Goal: Information Seeking & Learning: Check status

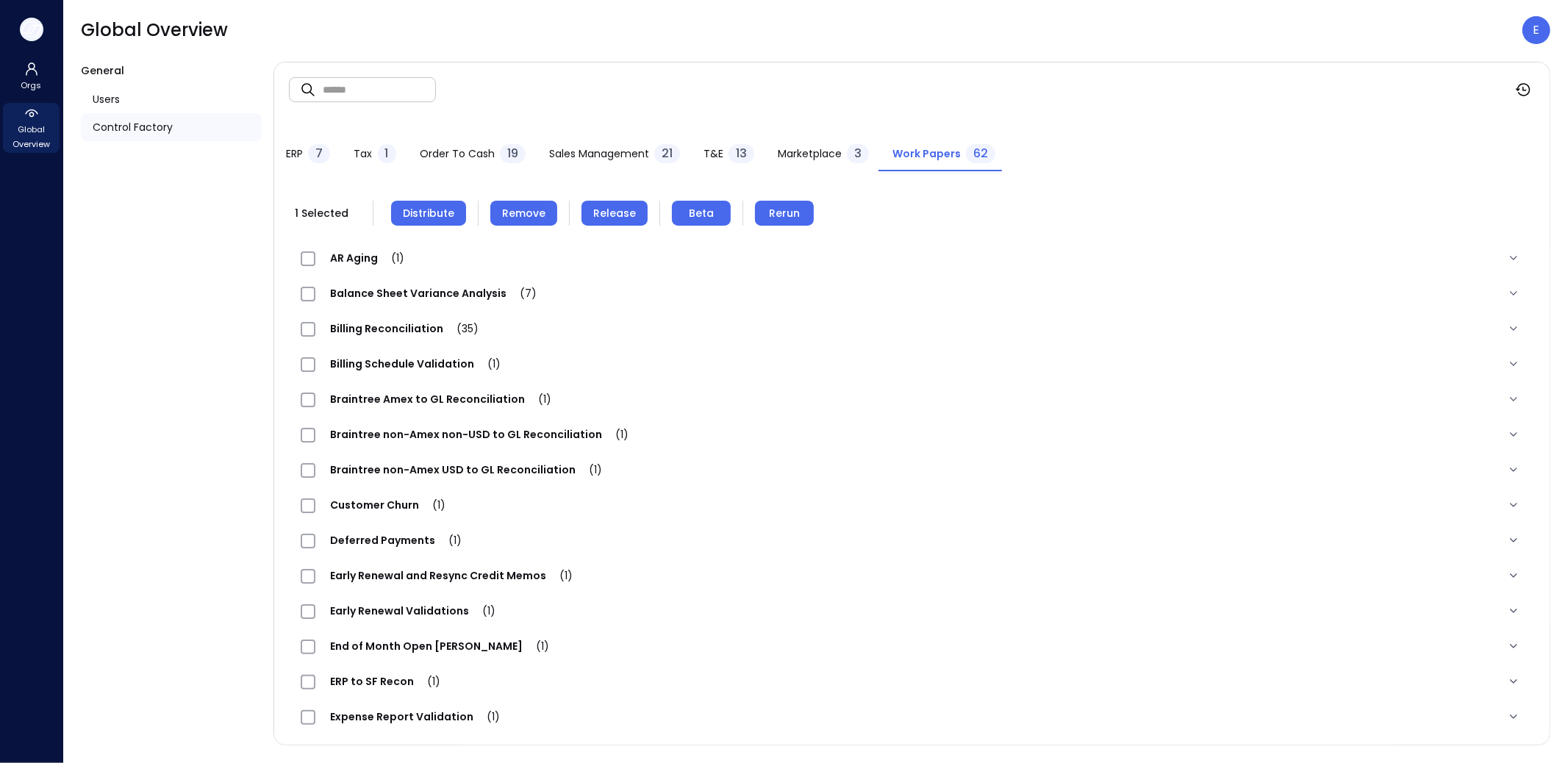
click at [32, 34] on icon "button" at bounding box center [31, 29] width 22 height 16
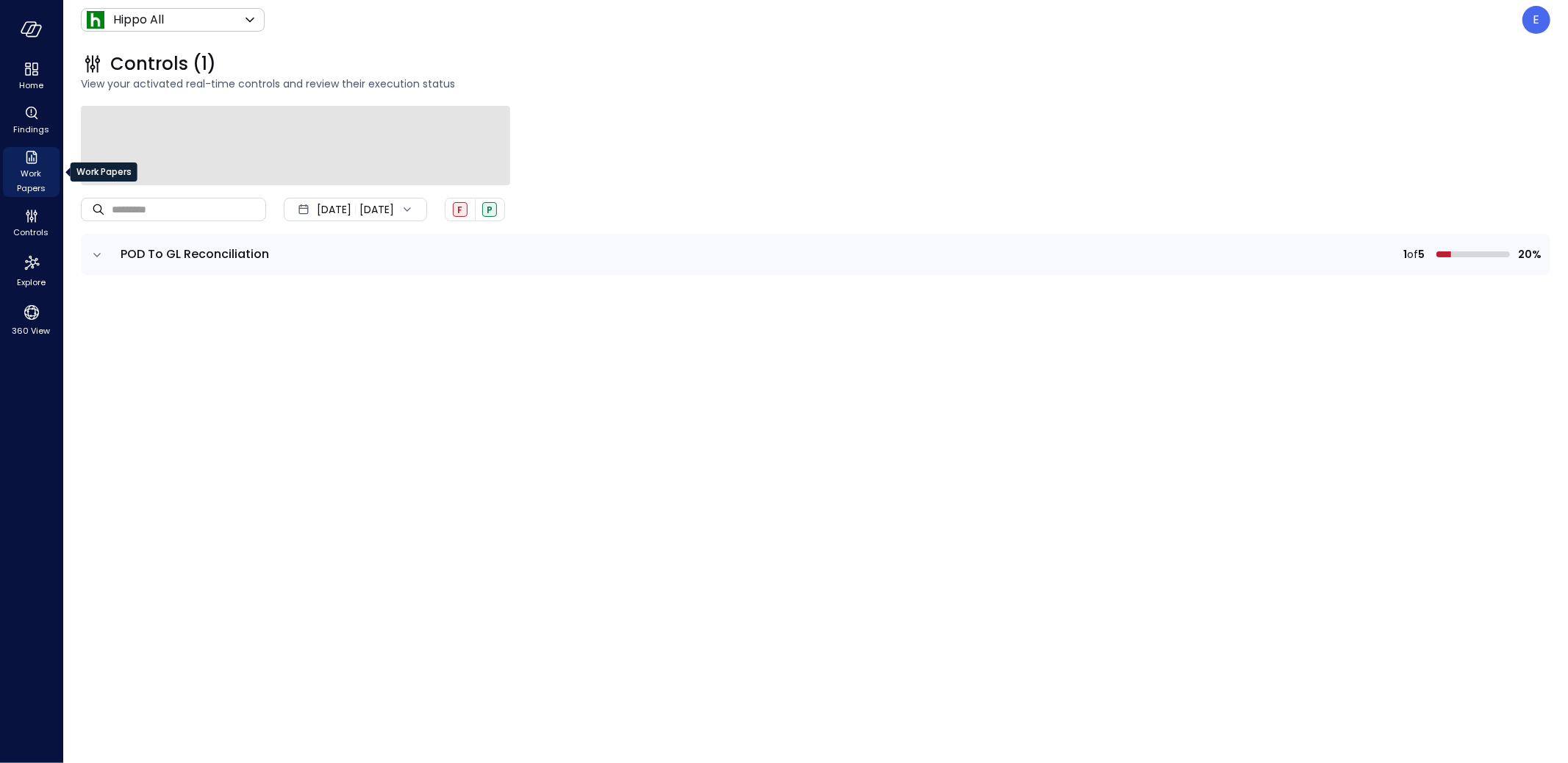
click at [34, 170] on span "Work Papers" at bounding box center [31, 180] width 45 height 29
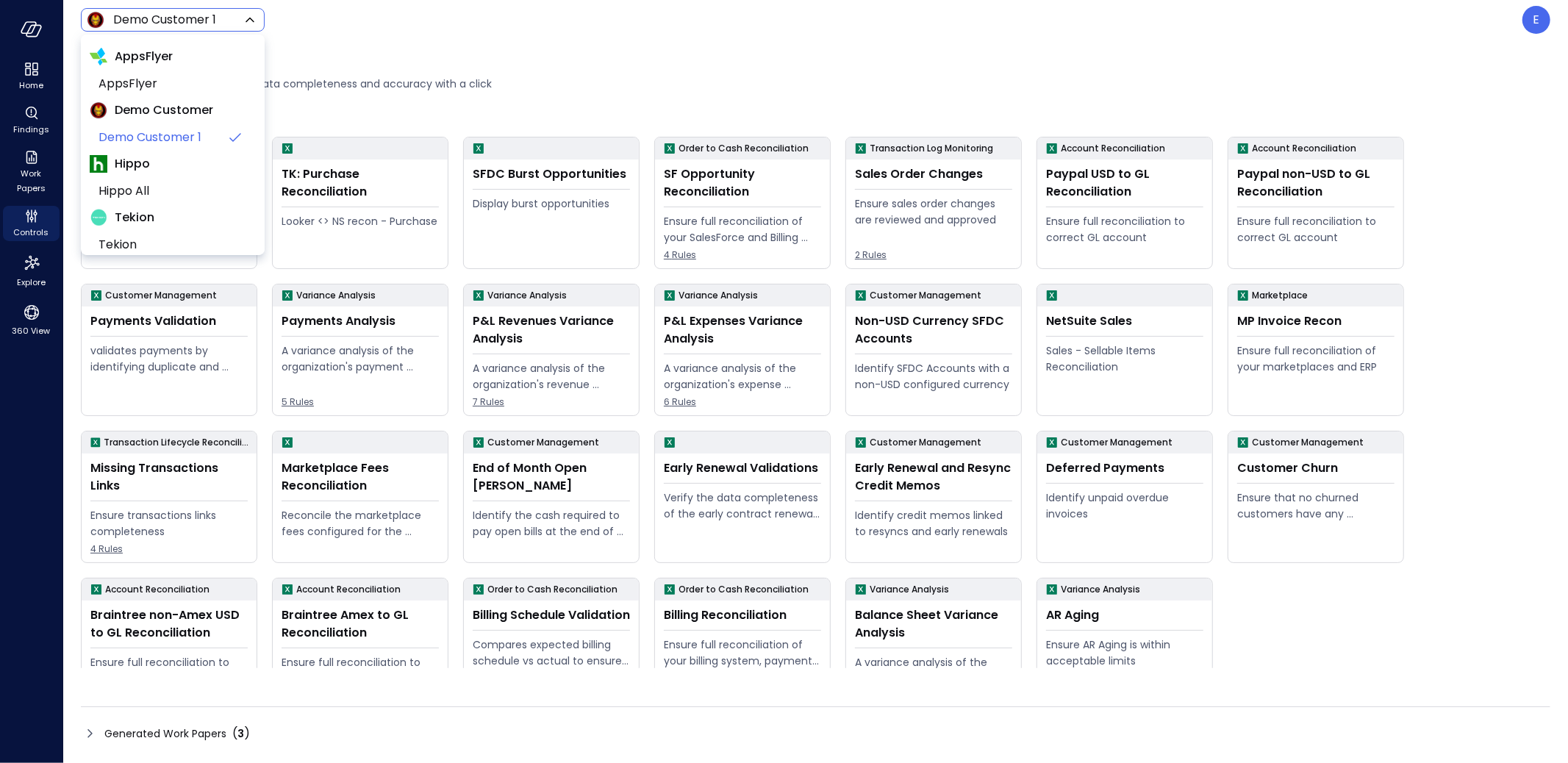
click at [130, 20] on body "Home Findings Work Papers Controls Explore 360 View Demo Customer 1 ***** ​ E W…" at bounding box center [784, 382] width 1568 height 763
click at [146, 193] on span "Hippo All" at bounding box center [171, 191] width 146 height 18
type input "*******"
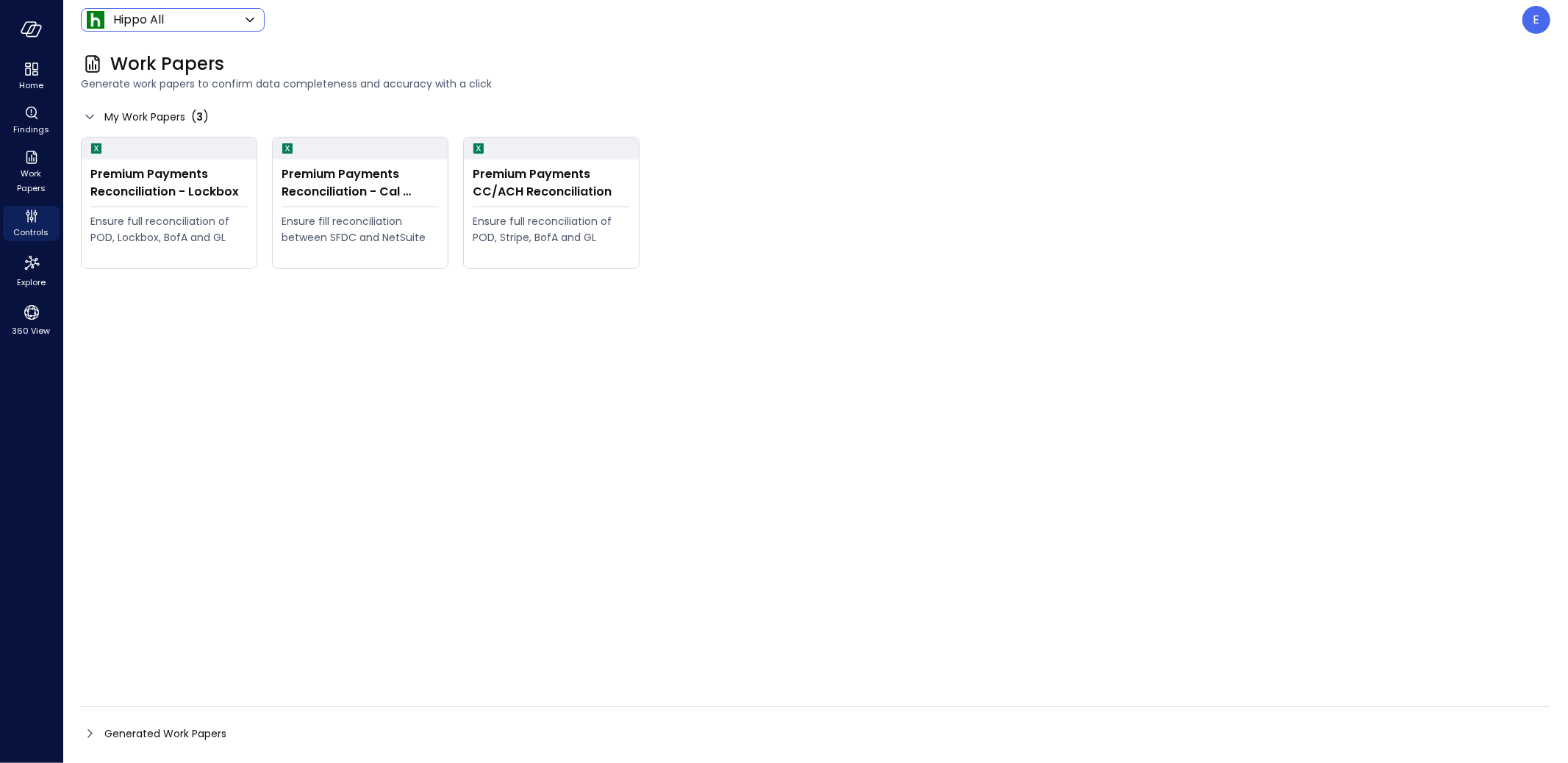
click at [513, 438] on div "Premium Payments Reconciliation - Lockbox Ensure full reconciliation of POD, Lo…" at bounding box center [815, 402] width 1469 height 531
click at [158, 186] on div "Premium Payments Reconciliation - Lockbox" at bounding box center [169, 183] width 157 height 35
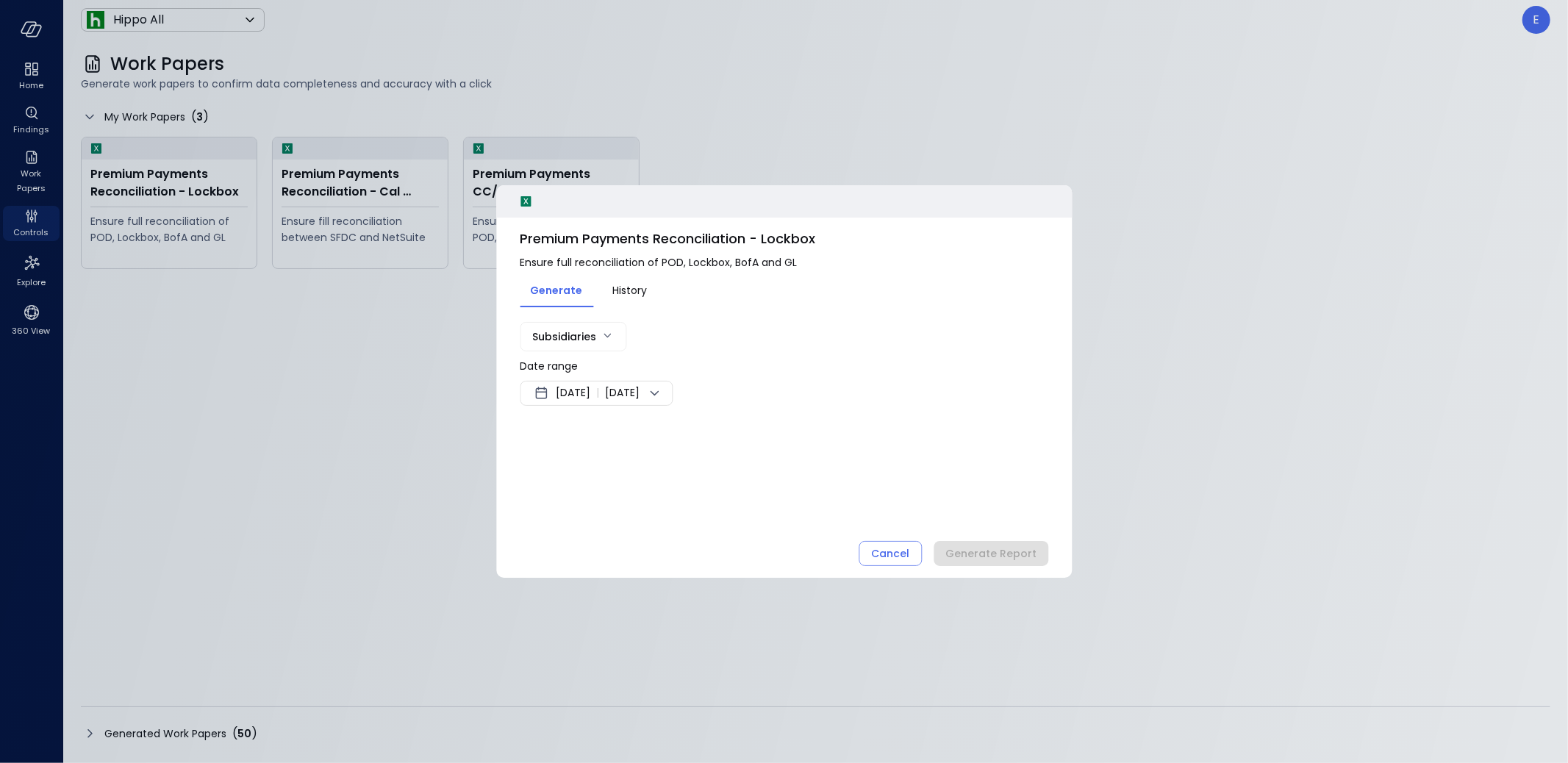
click at [589, 390] on span "Sep 9, 2025" at bounding box center [573, 393] width 35 height 18
click at [708, 431] on button "<" at bounding box center [708, 431] width 26 height 26
click at [599, 480] on button "1" at bounding box center [602, 482] width 16 height 16
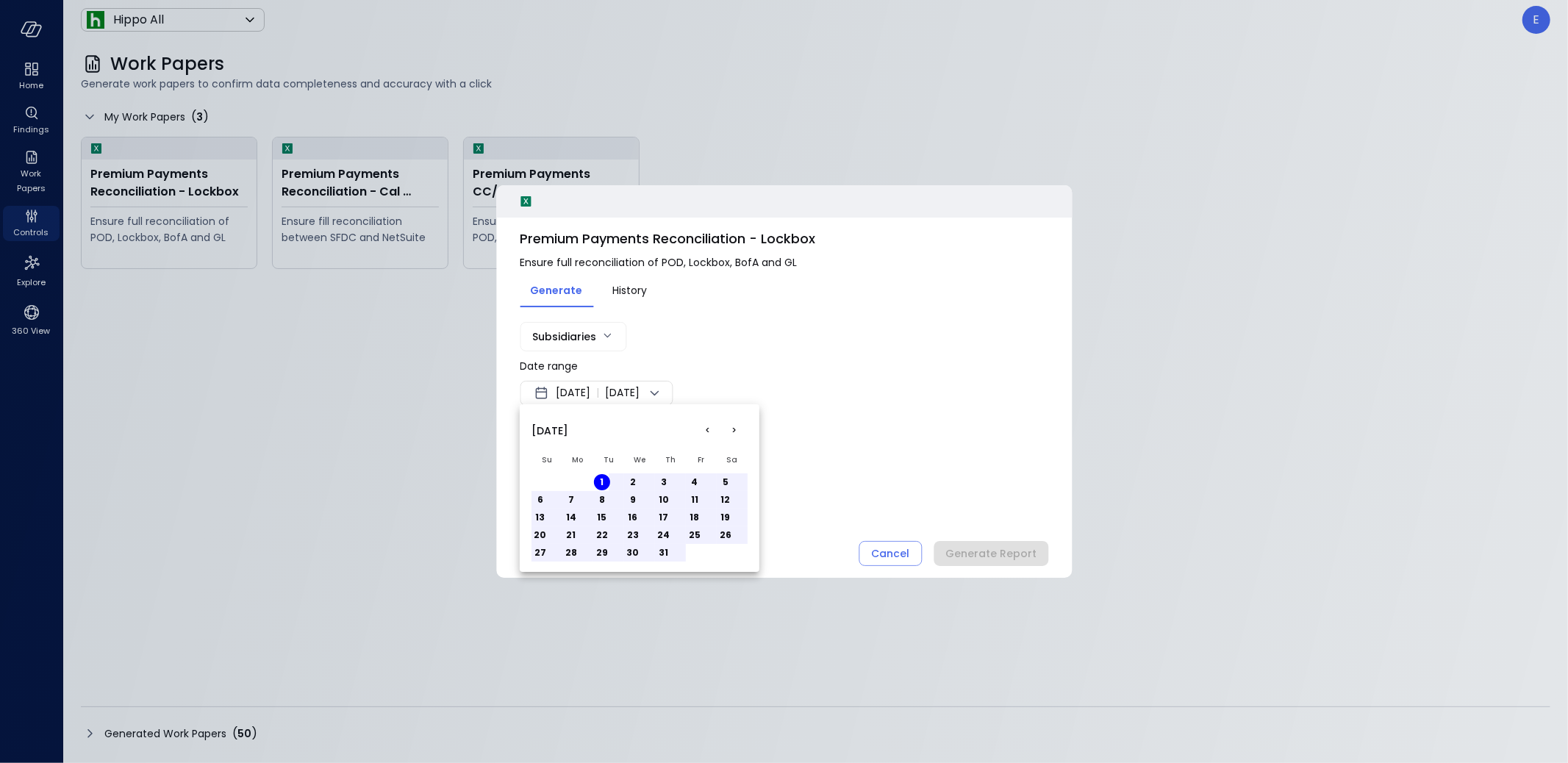
click at [665, 553] on button "31" at bounding box center [663, 553] width 16 height 16
click at [860, 449] on div at bounding box center [784, 382] width 1568 height 763
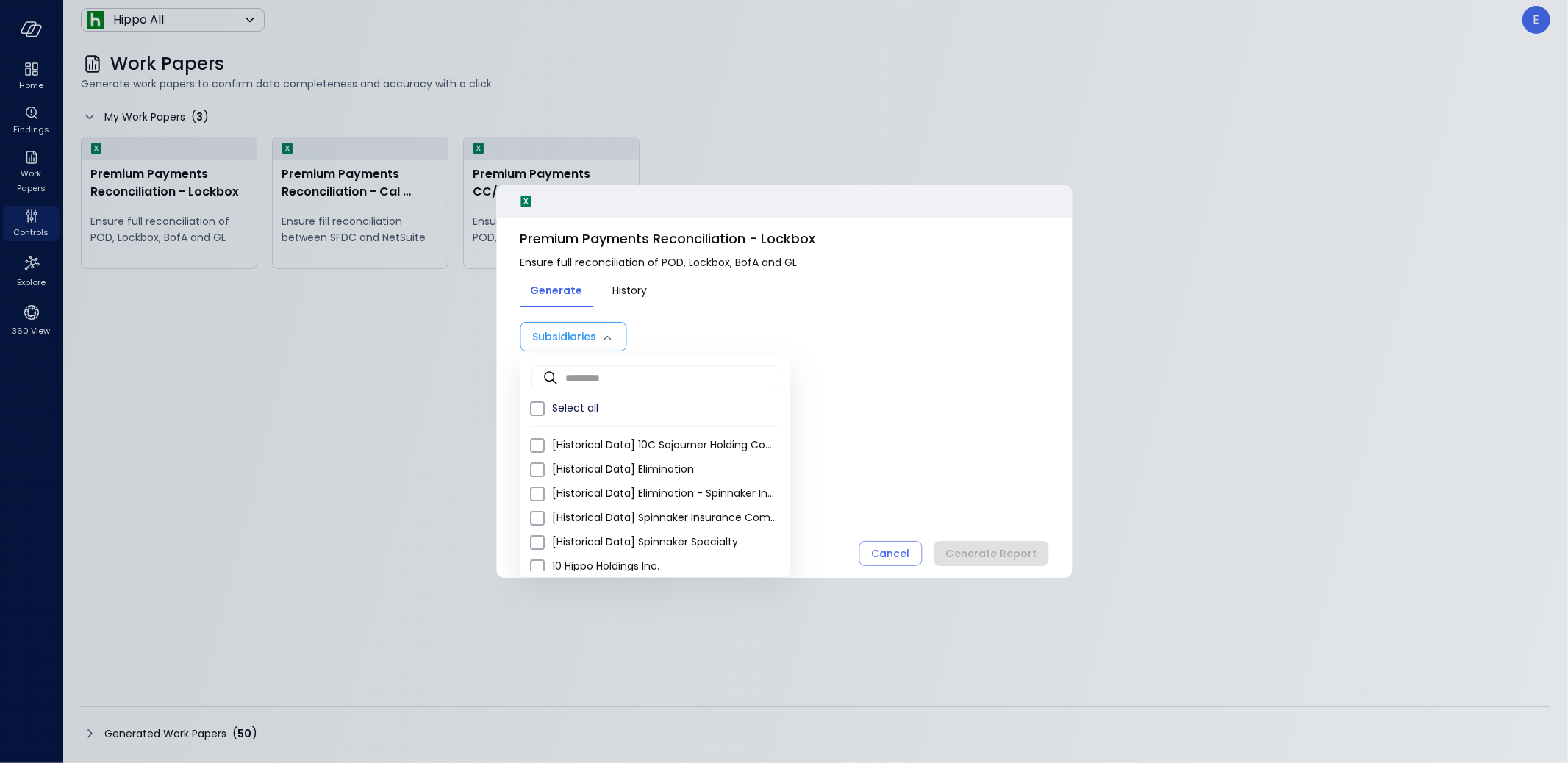
click at [579, 335] on body "Home Findings Work Papers Controls Explore 360 View Hippo All ******* ​ E Work …" at bounding box center [784, 382] width 1568 height 763
click at [579, 335] on div at bounding box center [784, 382] width 1568 height 763
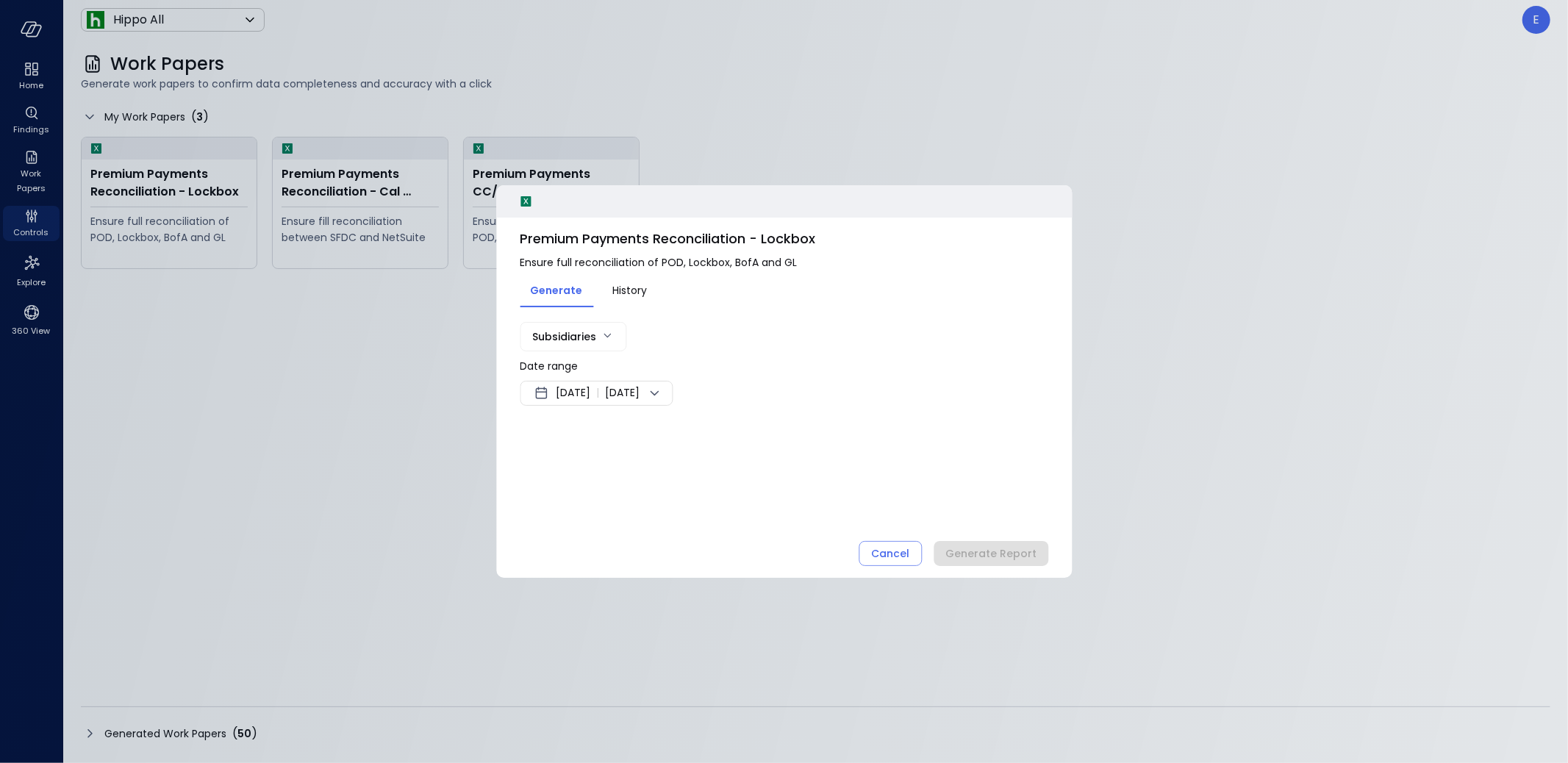
click at [461, 372] on div at bounding box center [784, 382] width 1568 height 763
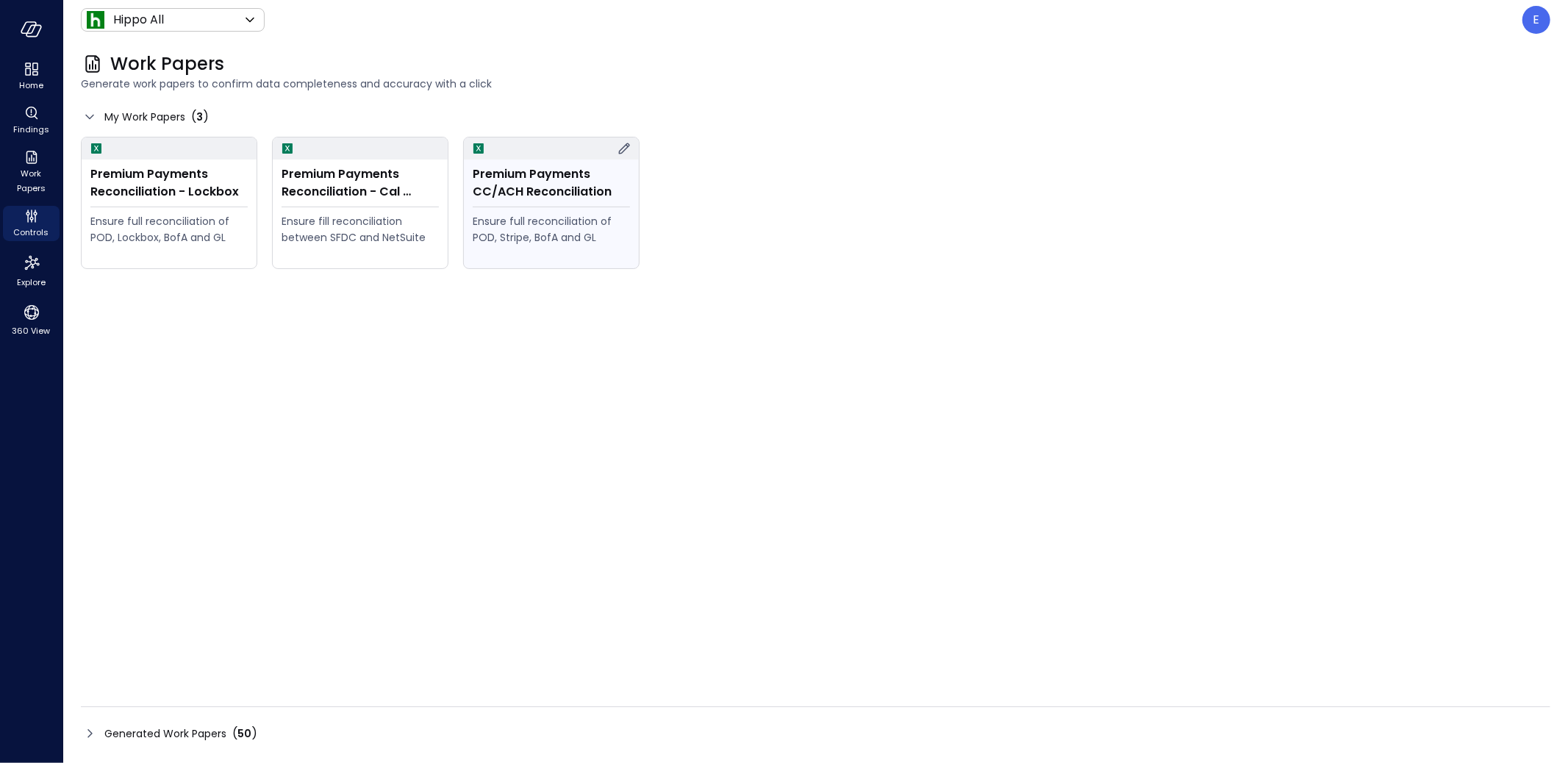
click at [543, 197] on div "Premium Payments CC/ACH Reconciliation" at bounding box center [551, 183] width 157 height 35
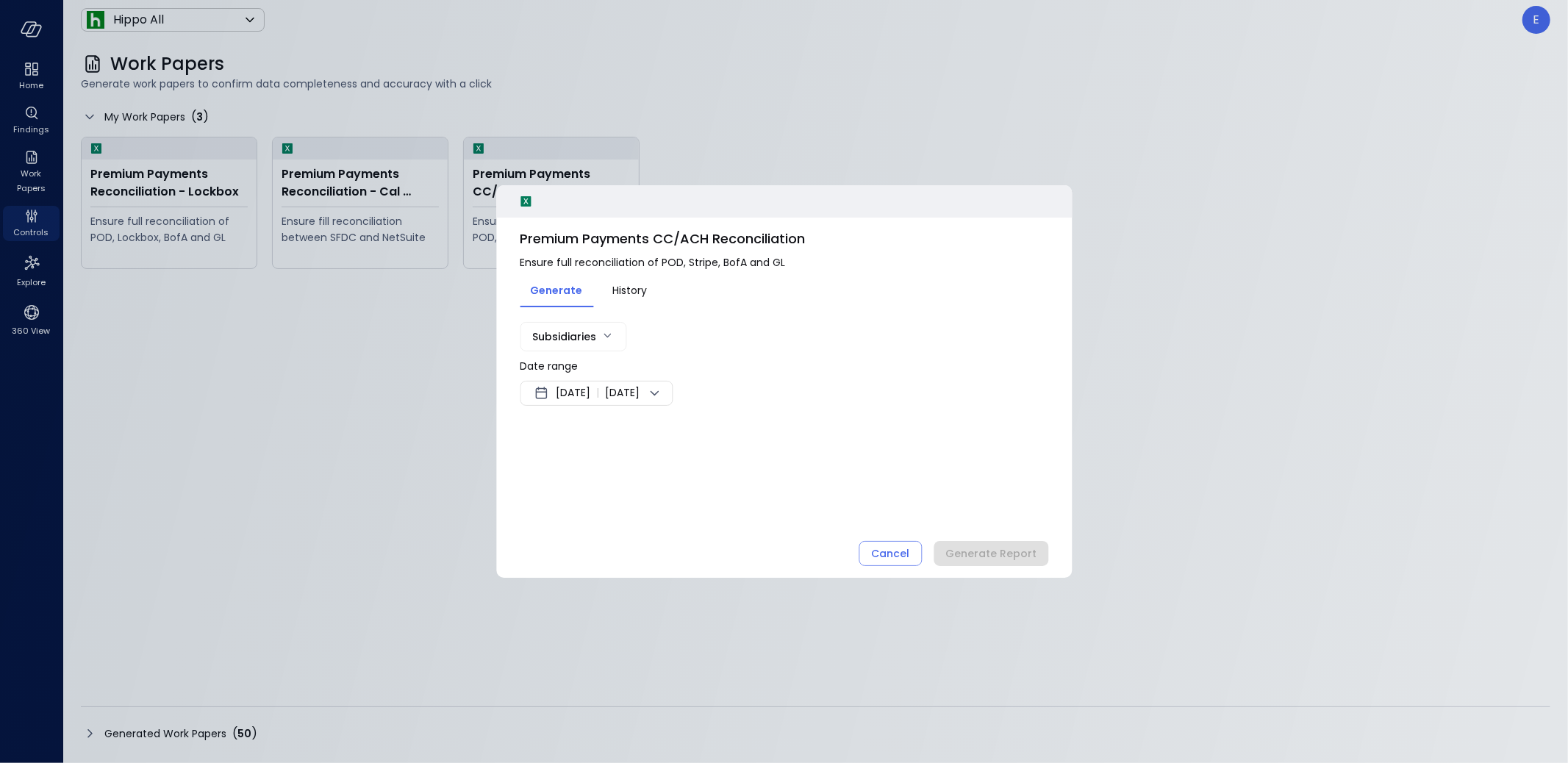
click at [590, 387] on span "Sep 9, 2025" at bounding box center [573, 393] width 35 height 18
click at [711, 433] on button "<" at bounding box center [708, 431] width 26 height 26
click at [710, 428] on button "<" at bounding box center [708, 431] width 26 height 26
click at [599, 481] on button "1" at bounding box center [602, 482] width 16 height 16
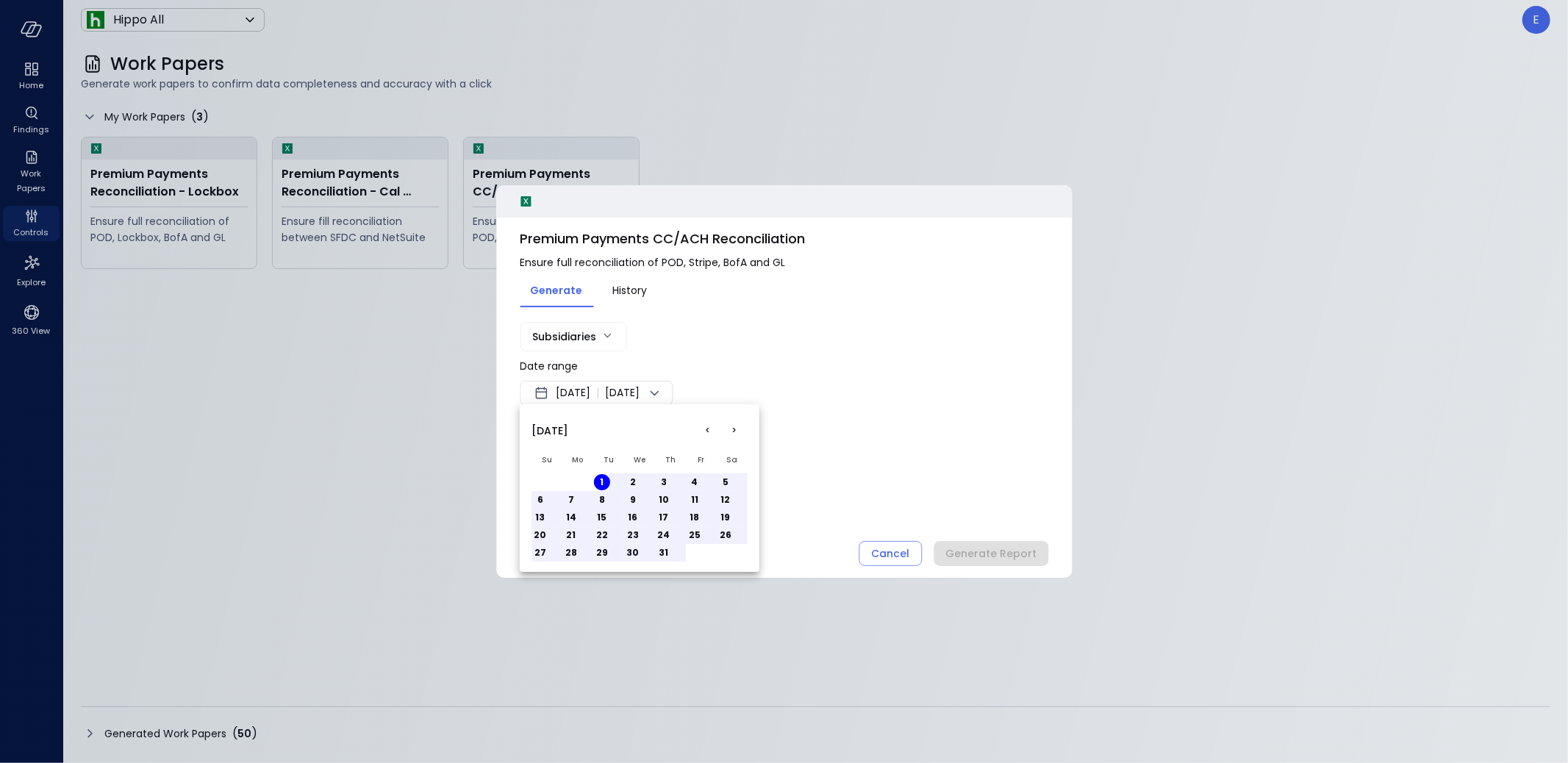
click at [665, 551] on button "31" at bounding box center [663, 553] width 16 height 16
click at [846, 490] on div at bounding box center [784, 382] width 1568 height 763
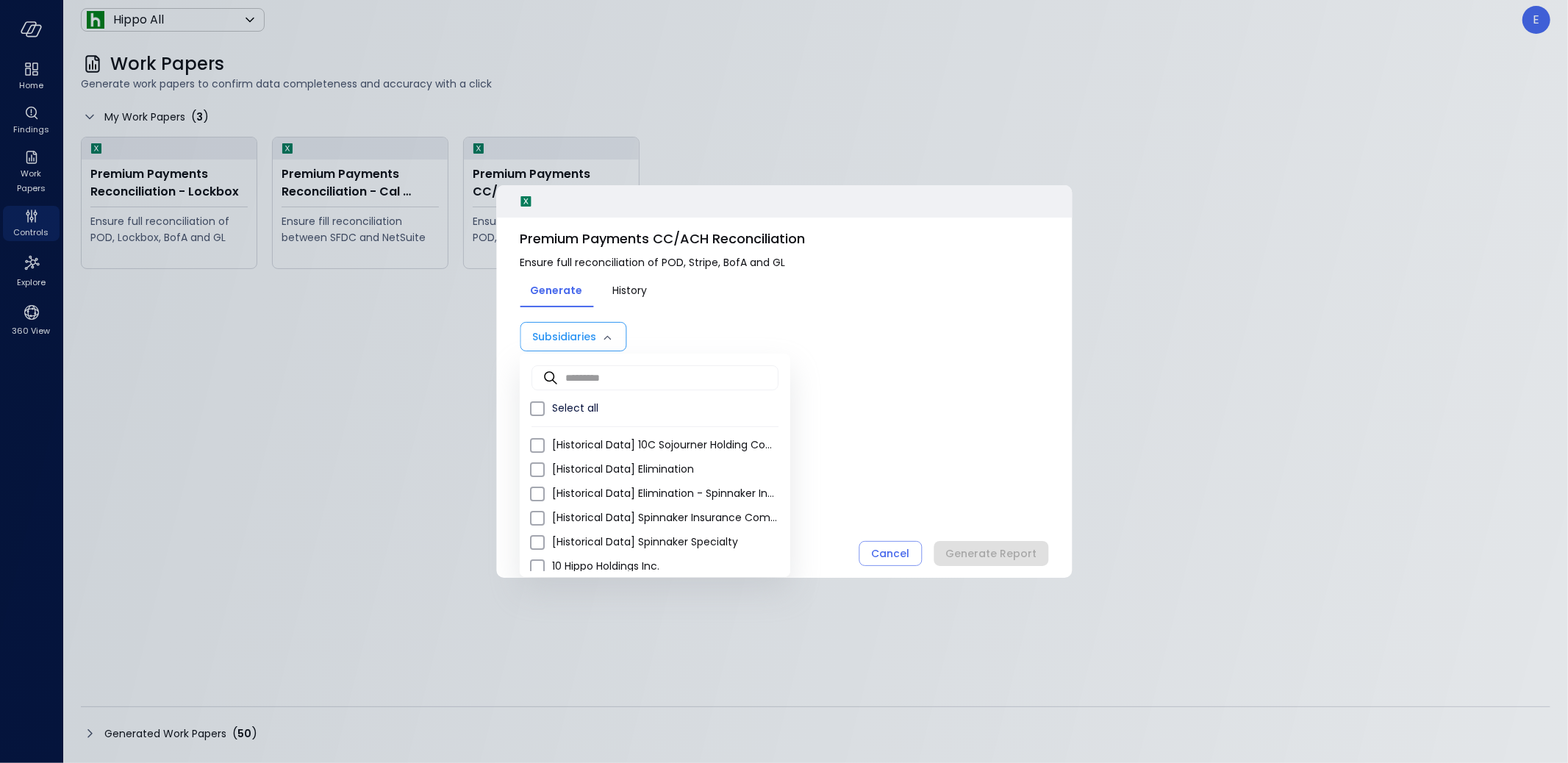
click at [581, 325] on body "Home Findings Work Papers Controls Explore 360 View Hippo All ******* ​ E Work …" at bounding box center [784, 382] width 1568 height 763
click at [579, 404] on span "Select all" at bounding box center [665, 408] width 226 height 15
type input "**********"
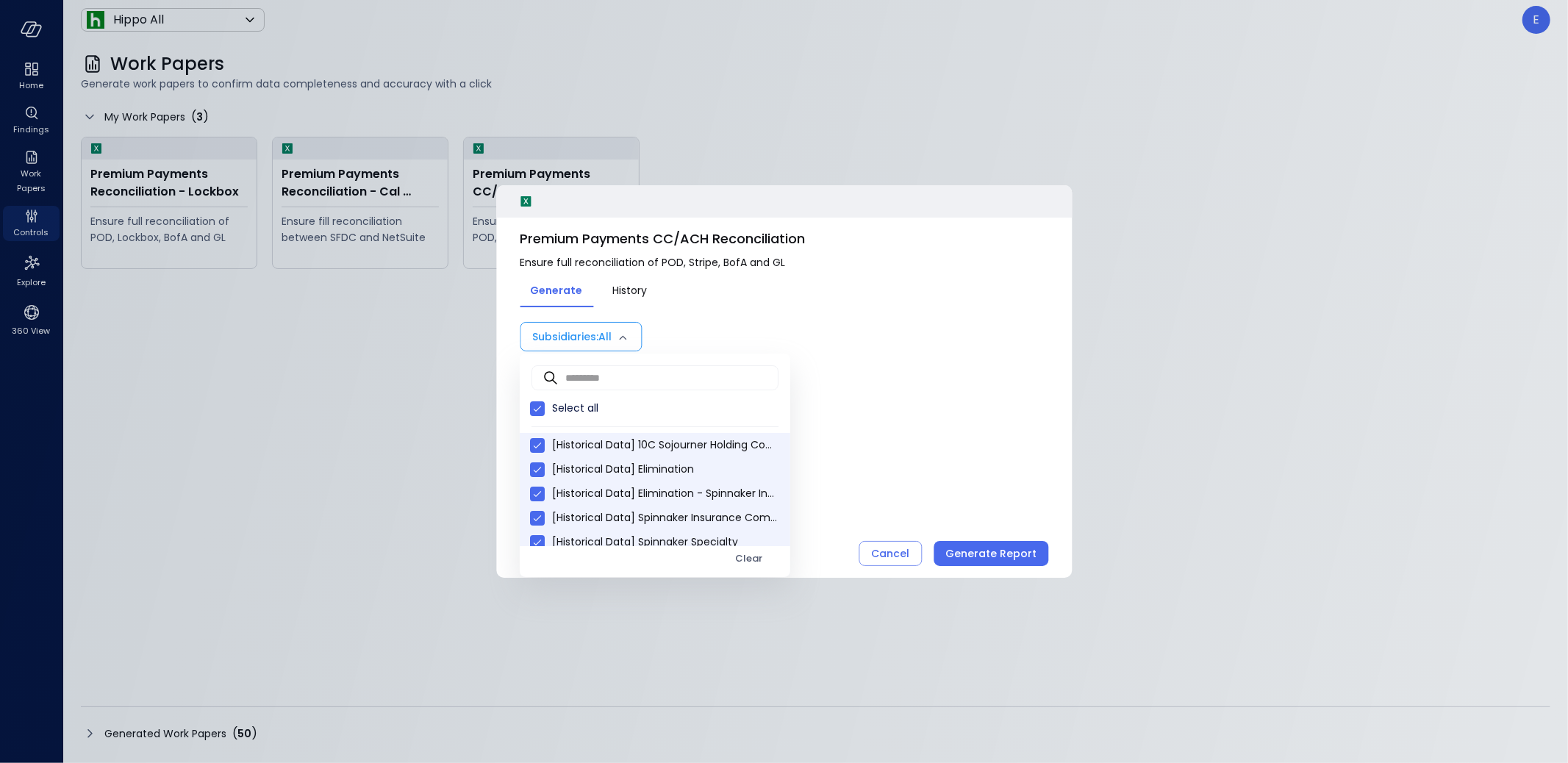
click at [995, 559] on div at bounding box center [784, 382] width 1568 height 763
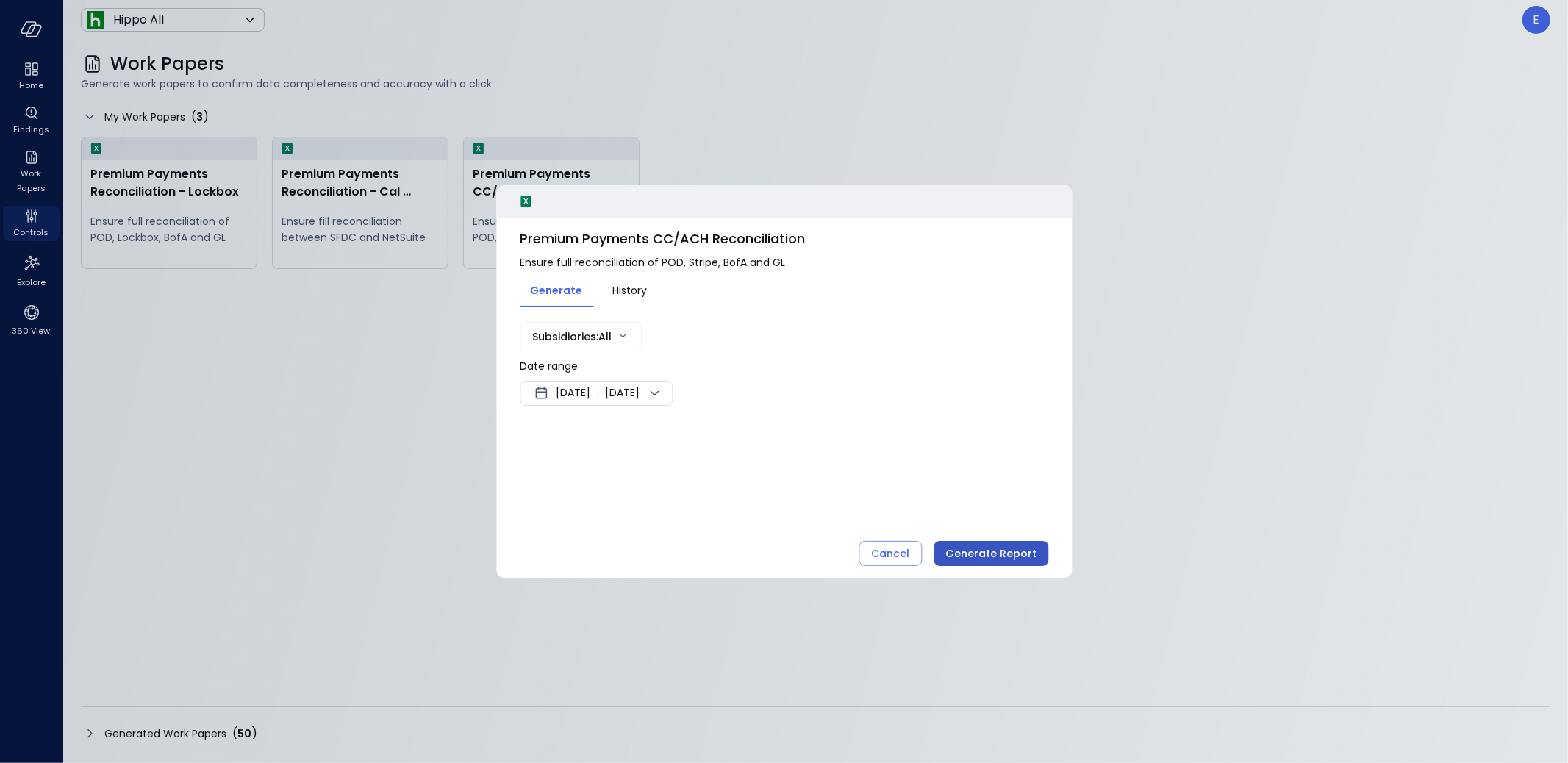
click at [988, 555] on div "Generate Report" at bounding box center [991, 554] width 91 height 18
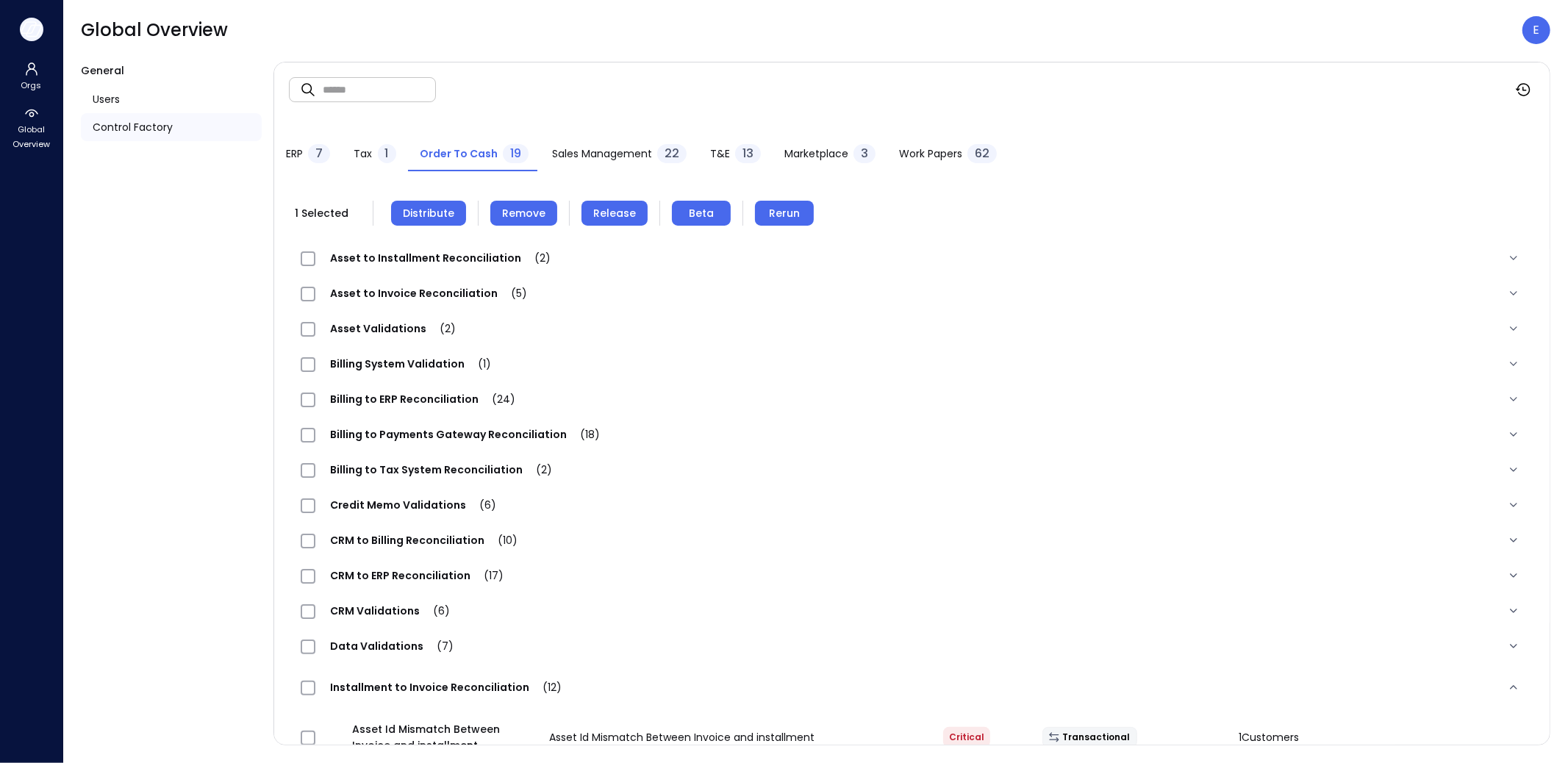
click at [38, 29] on icon "button" at bounding box center [31, 29] width 22 height 16
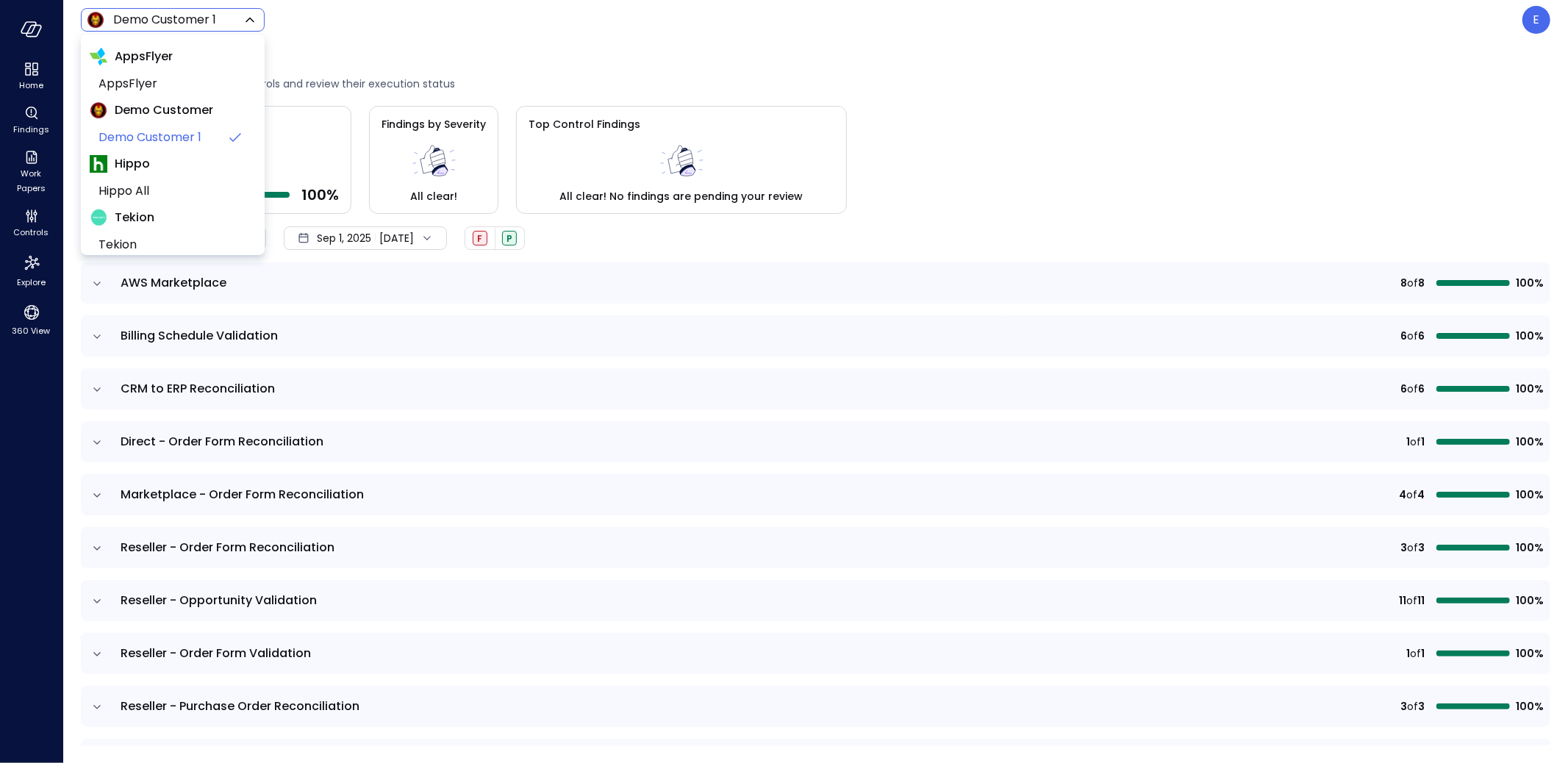
click at [156, 21] on body "Home Findings Work Papers Controls Explore 360 View Demo Customer 1 ***** ​ E C…" at bounding box center [784, 382] width 1568 height 763
click at [130, 84] on span "AppsFlyer" at bounding box center [171, 84] width 146 height 18
type input "*******"
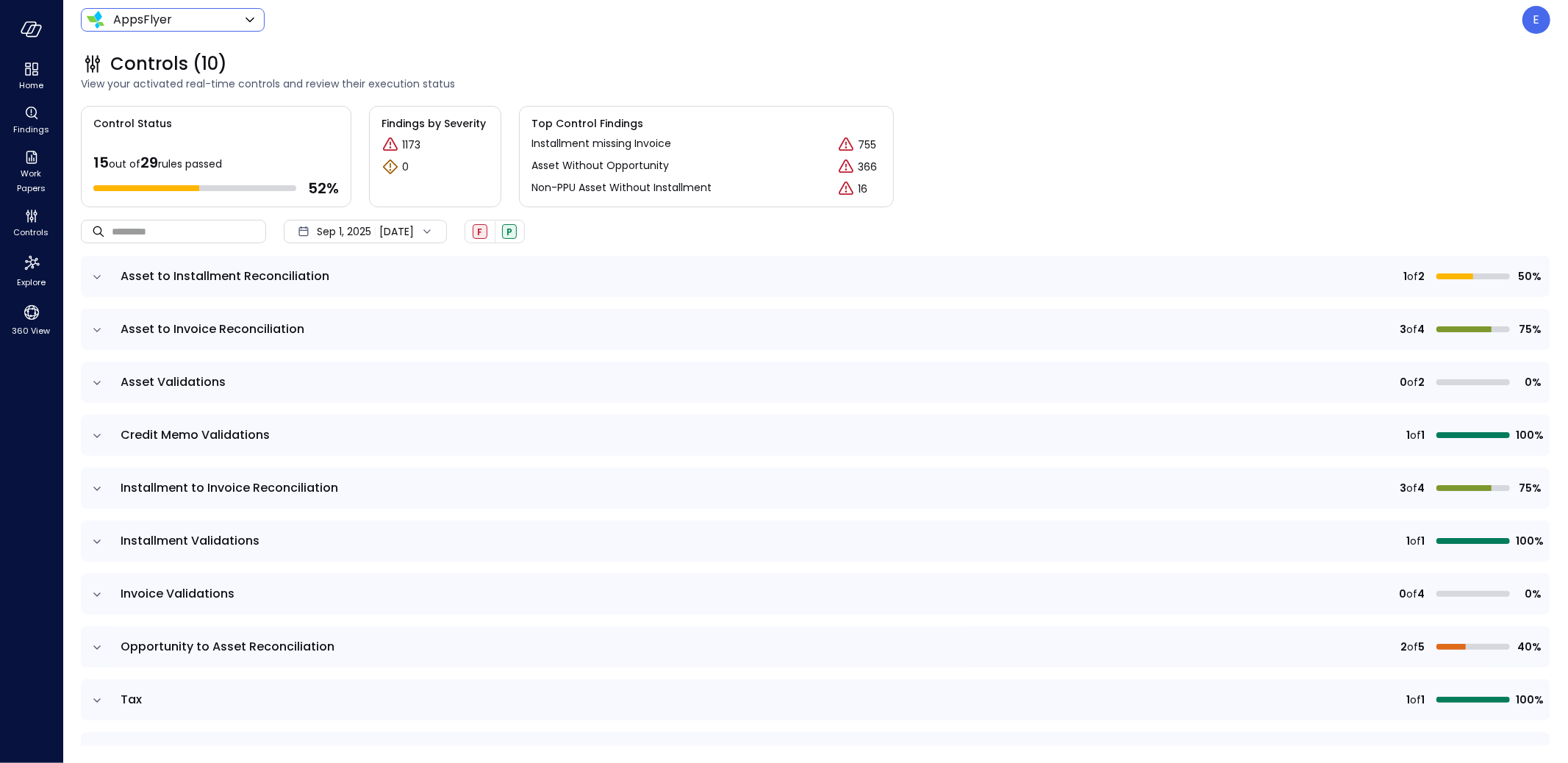
click at [102, 278] on icon "expand row" at bounding box center [97, 276] width 15 height 15
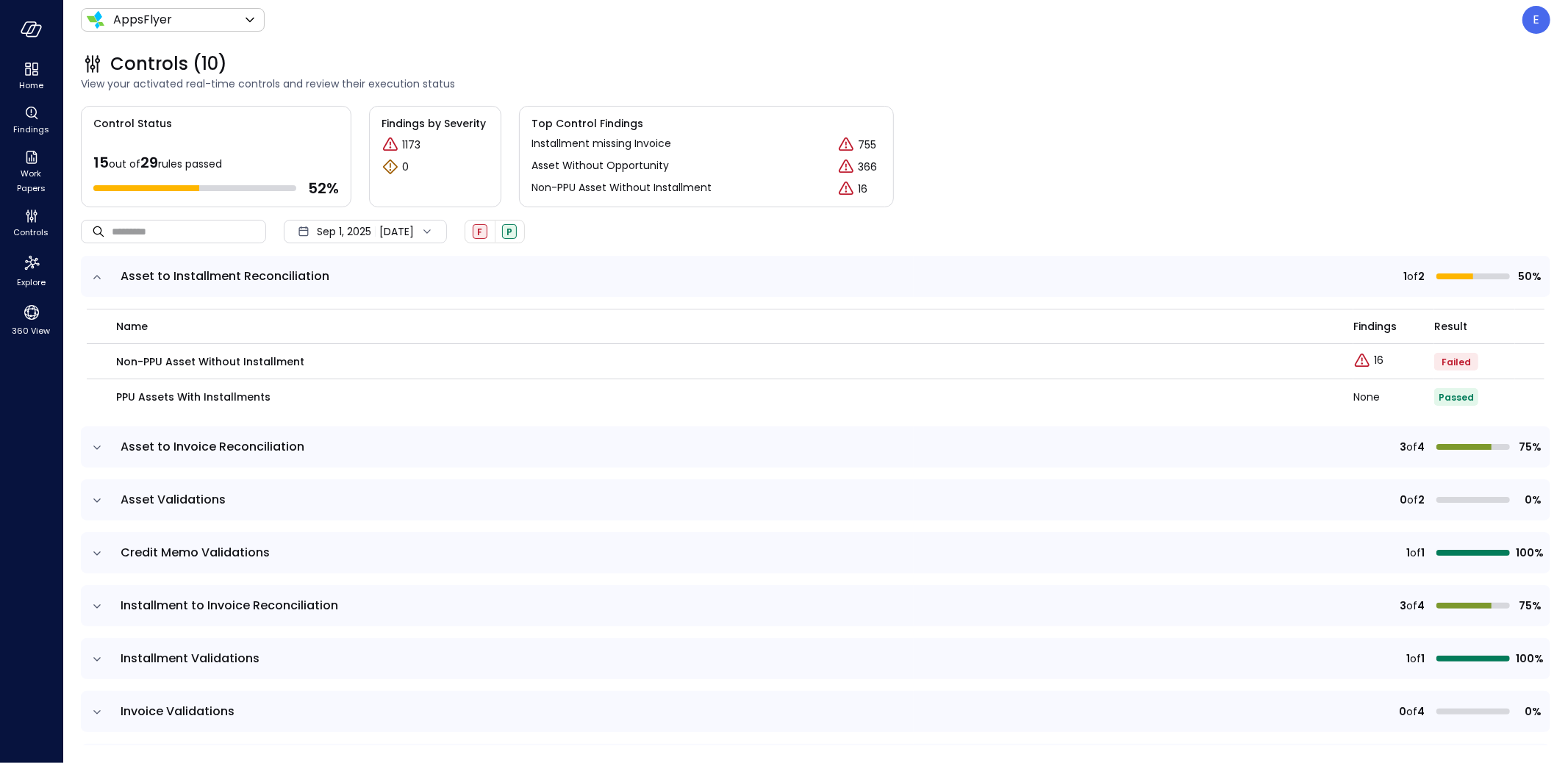
click at [102, 278] on icon "expand row" at bounding box center [97, 276] width 15 height 15
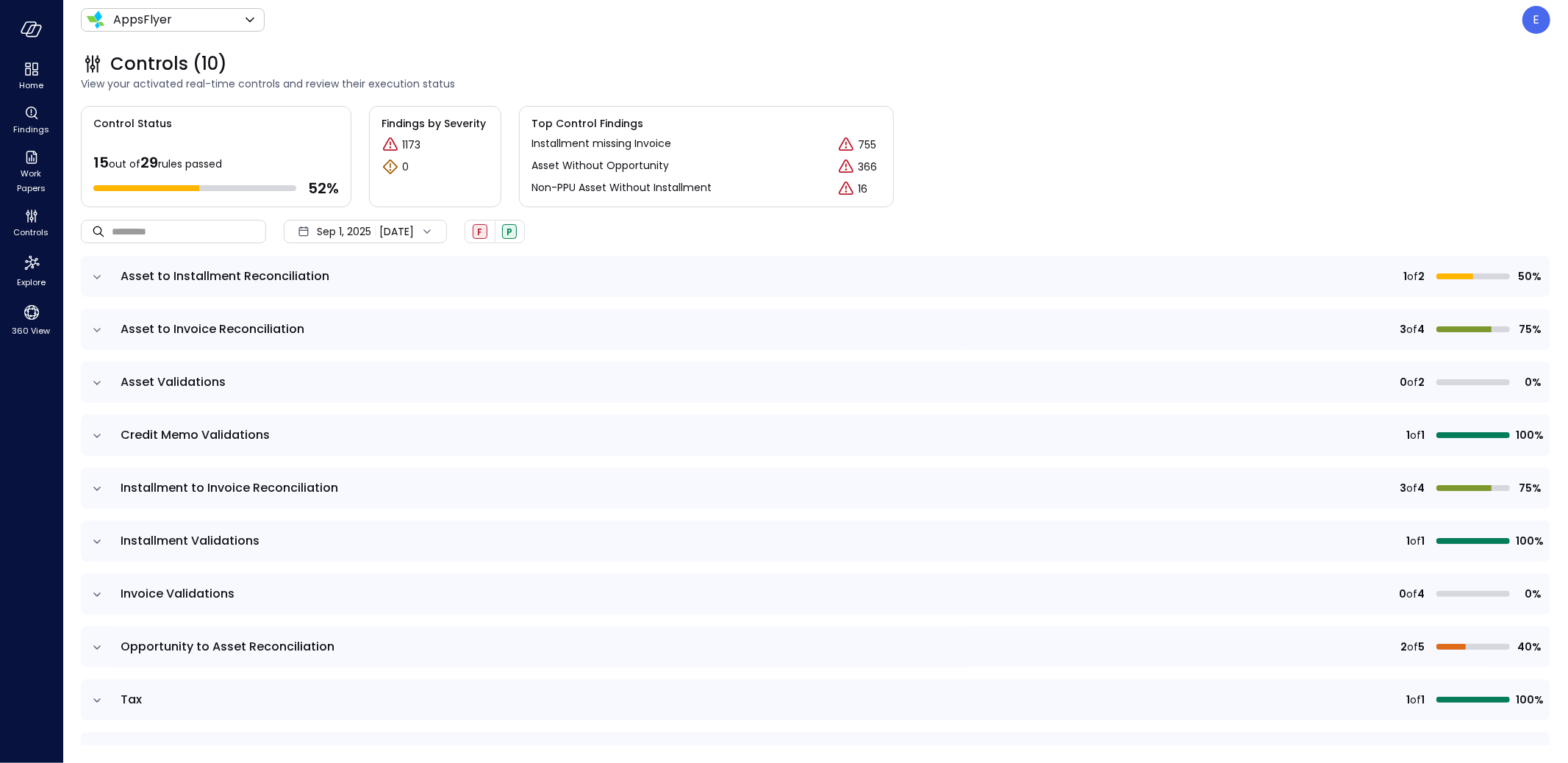
click at [104, 338] on td at bounding box center [96, 329] width 31 height 41
click at [101, 329] on icon "expand row" at bounding box center [97, 329] width 15 height 15
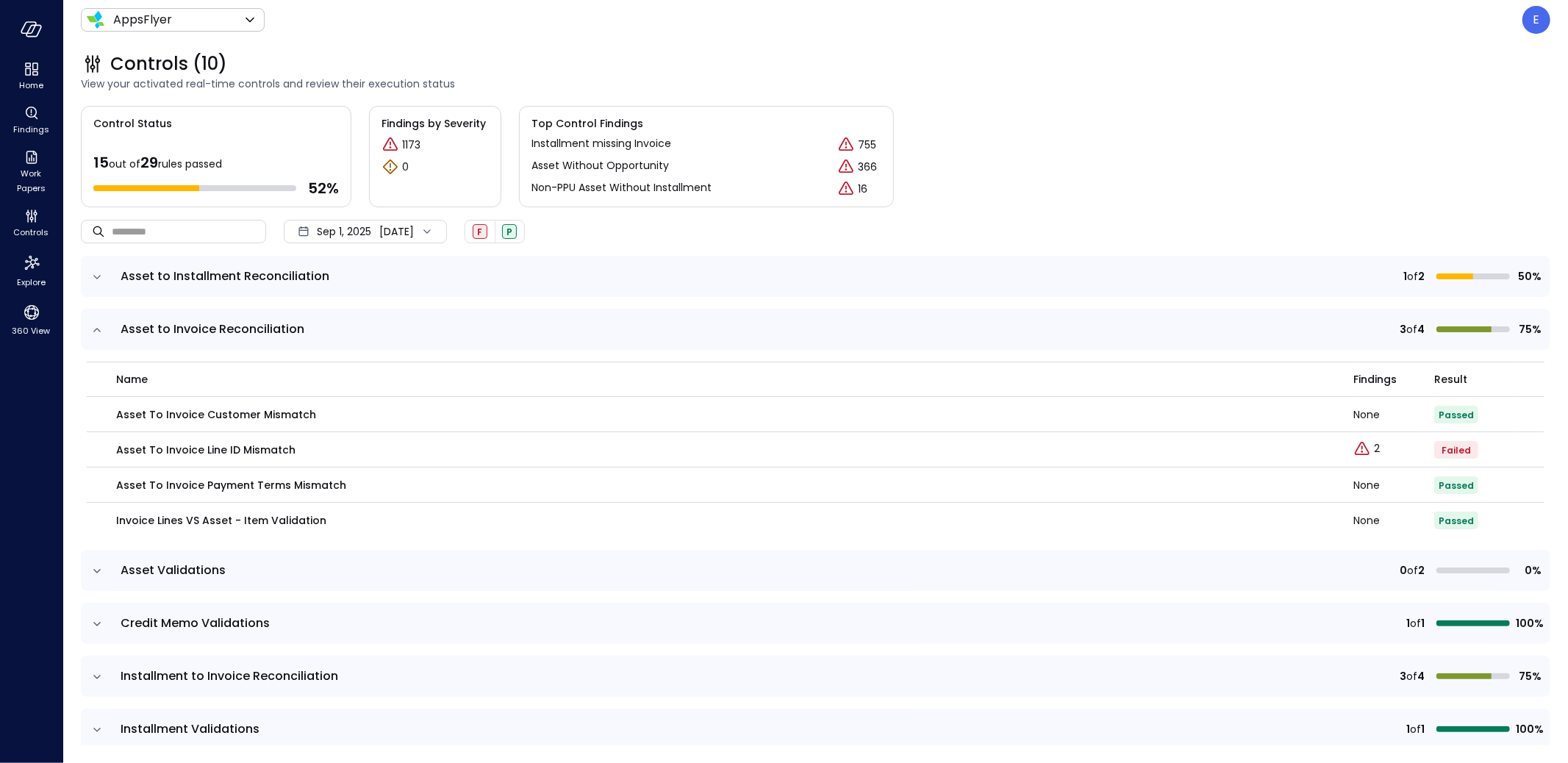
click at [434, 229] on div at bounding box center [424, 231] width 21 height 15
click at [356, 315] on li "Current Year 2025" at bounding box center [362, 319] width 117 height 25
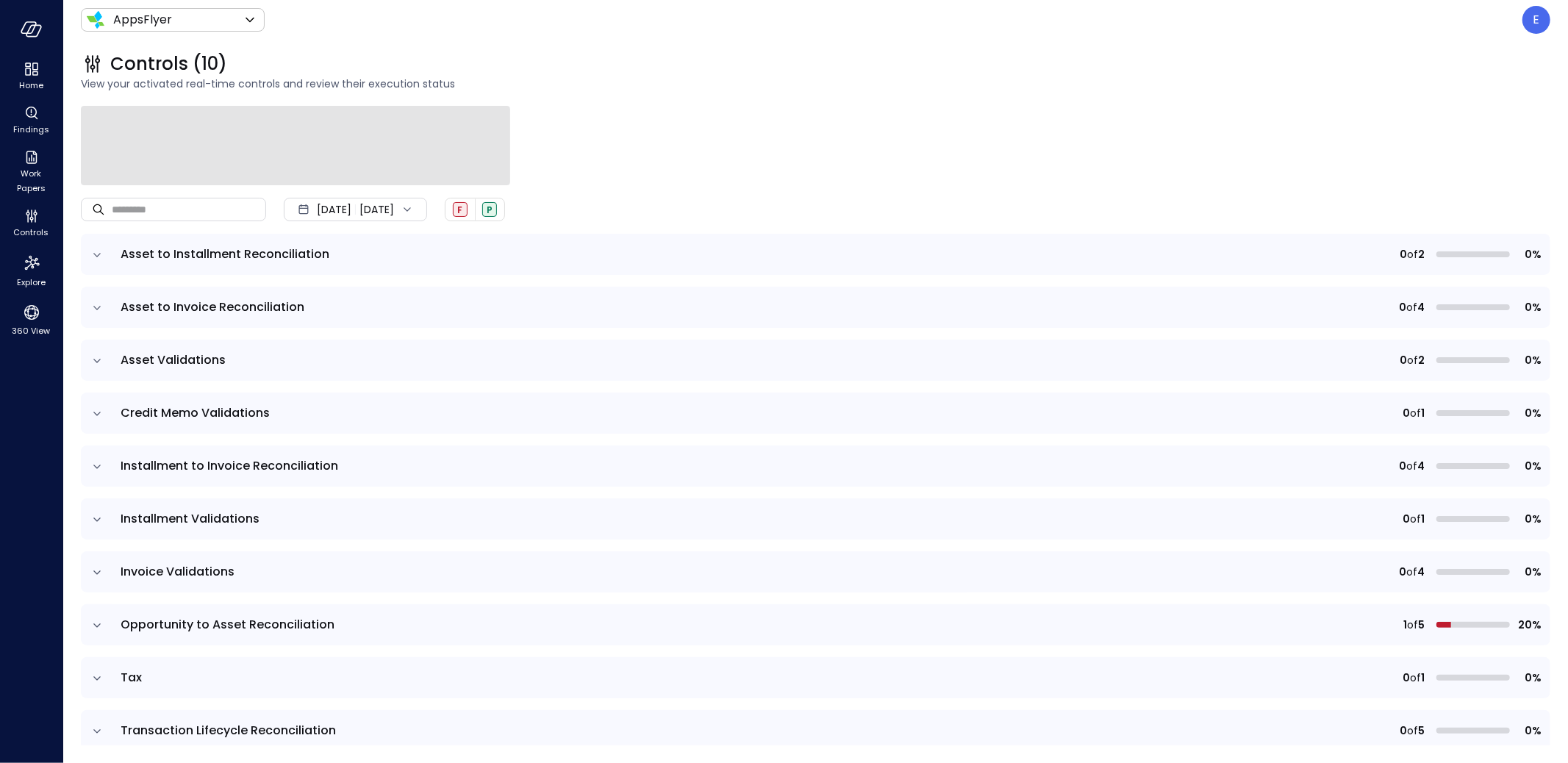
click at [414, 207] on div at bounding box center [404, 209] width 21 height 15
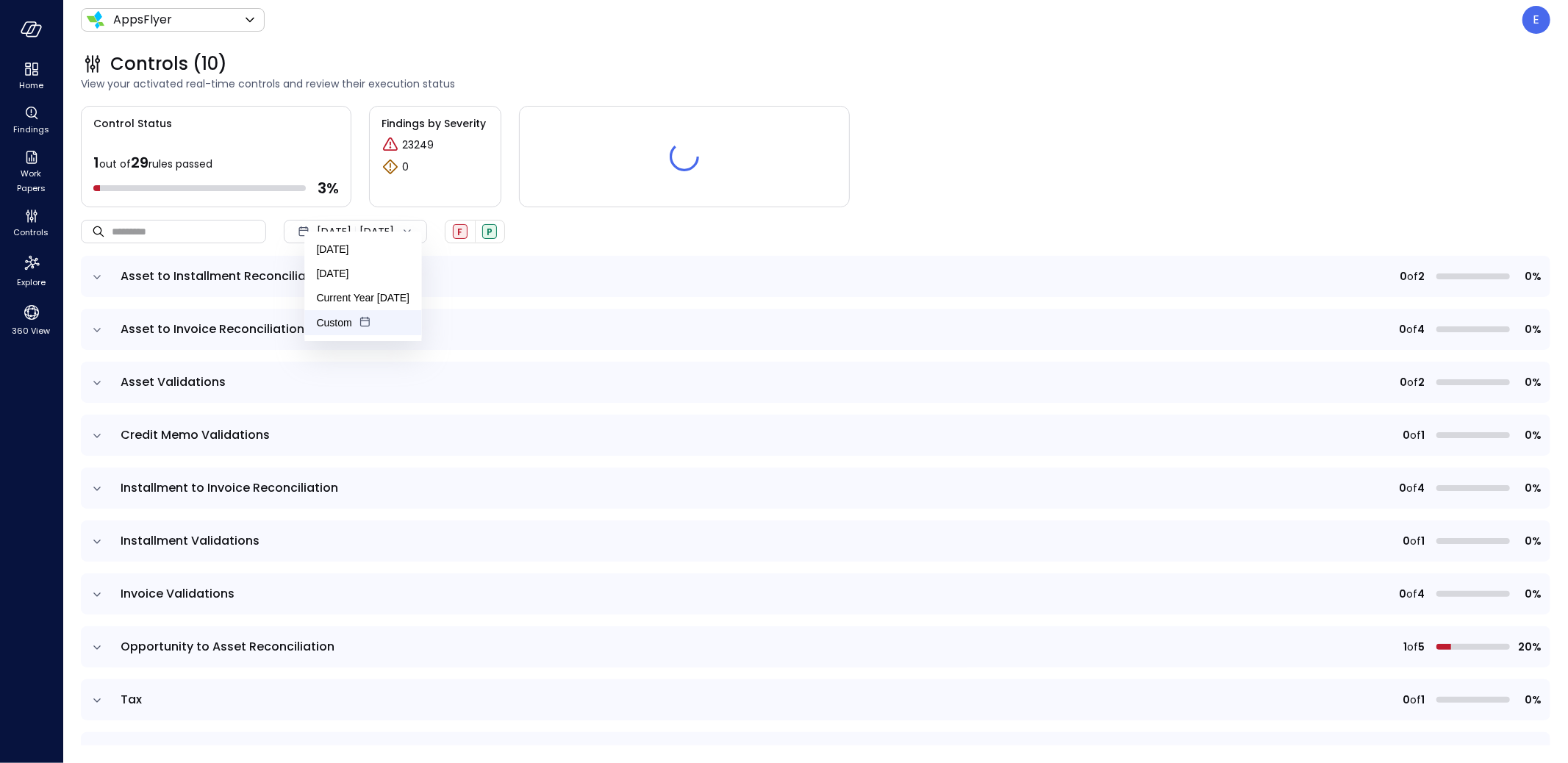
click at [349, 321] on li "Custom" at bounding box center [362, 322] width 117 height 25
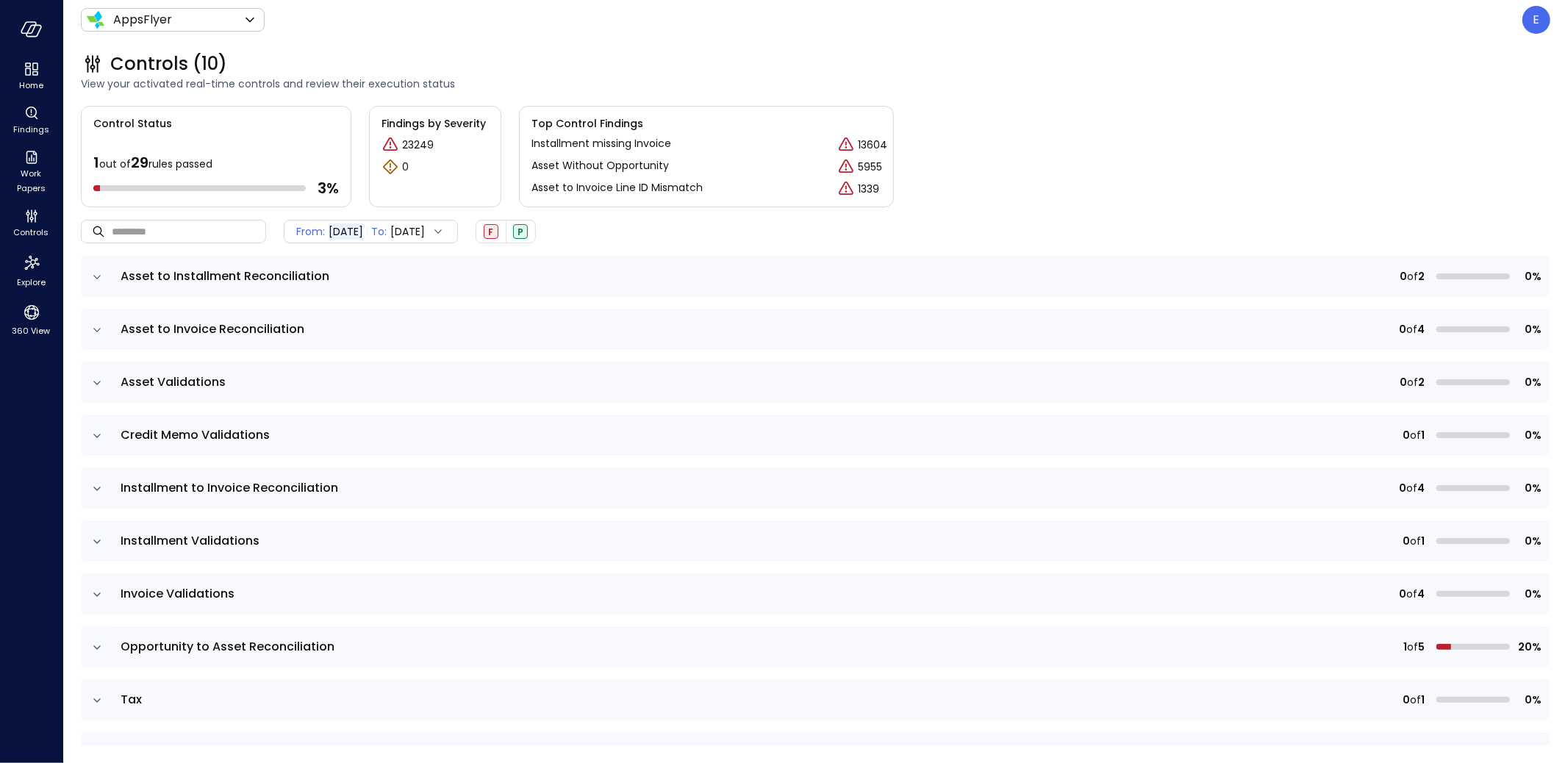
click at [425, 229] on span "[DATE]" at bounding box center [408, 231] width 35 height 16
click at [468, 275] on span "September" at bounding box center [477, 280] width 72 height 22
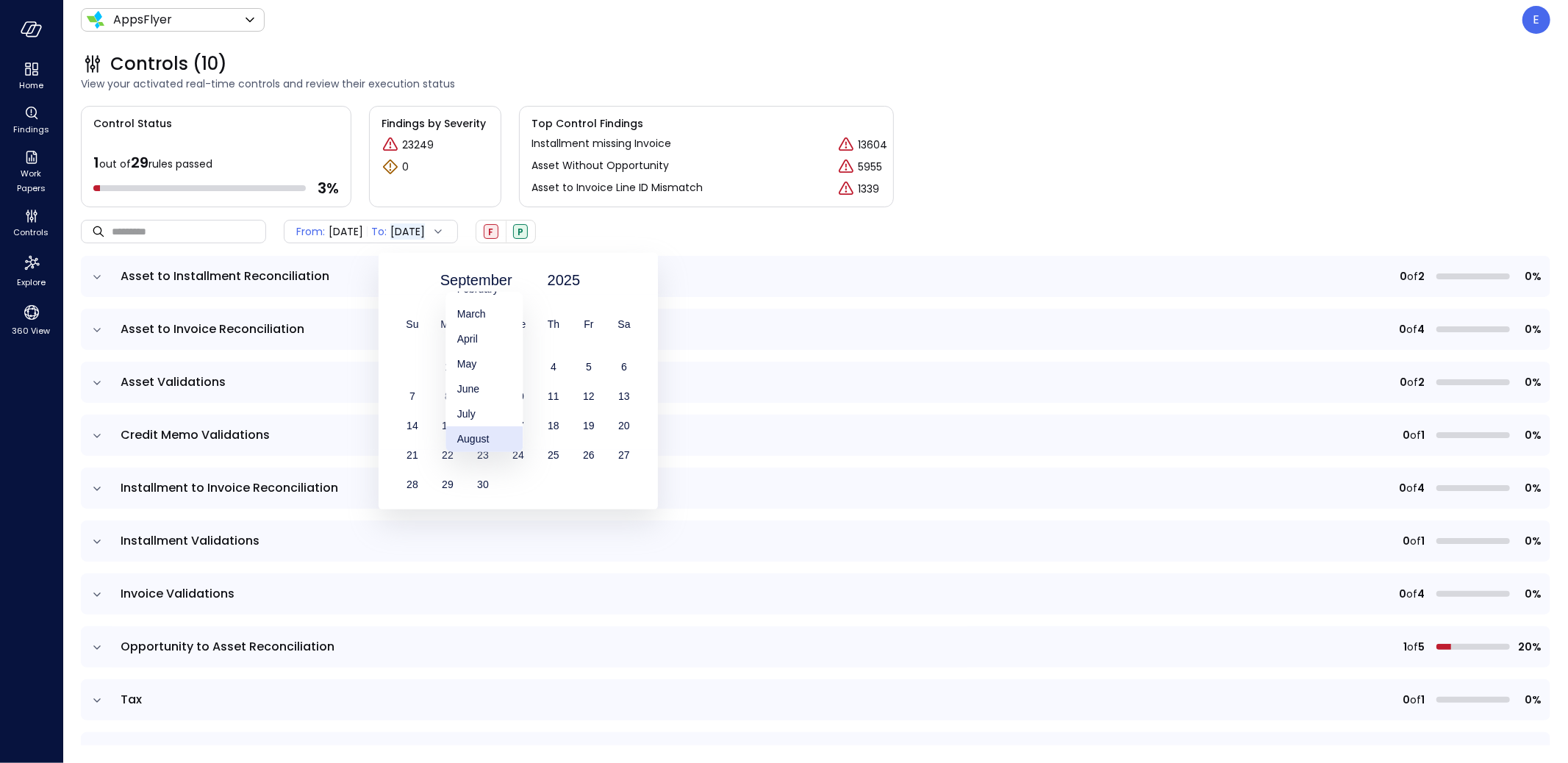
scroll to position [48, 0]
click at [490, 438] on div "August" at bounding box center [484, 438] width 78 height 25
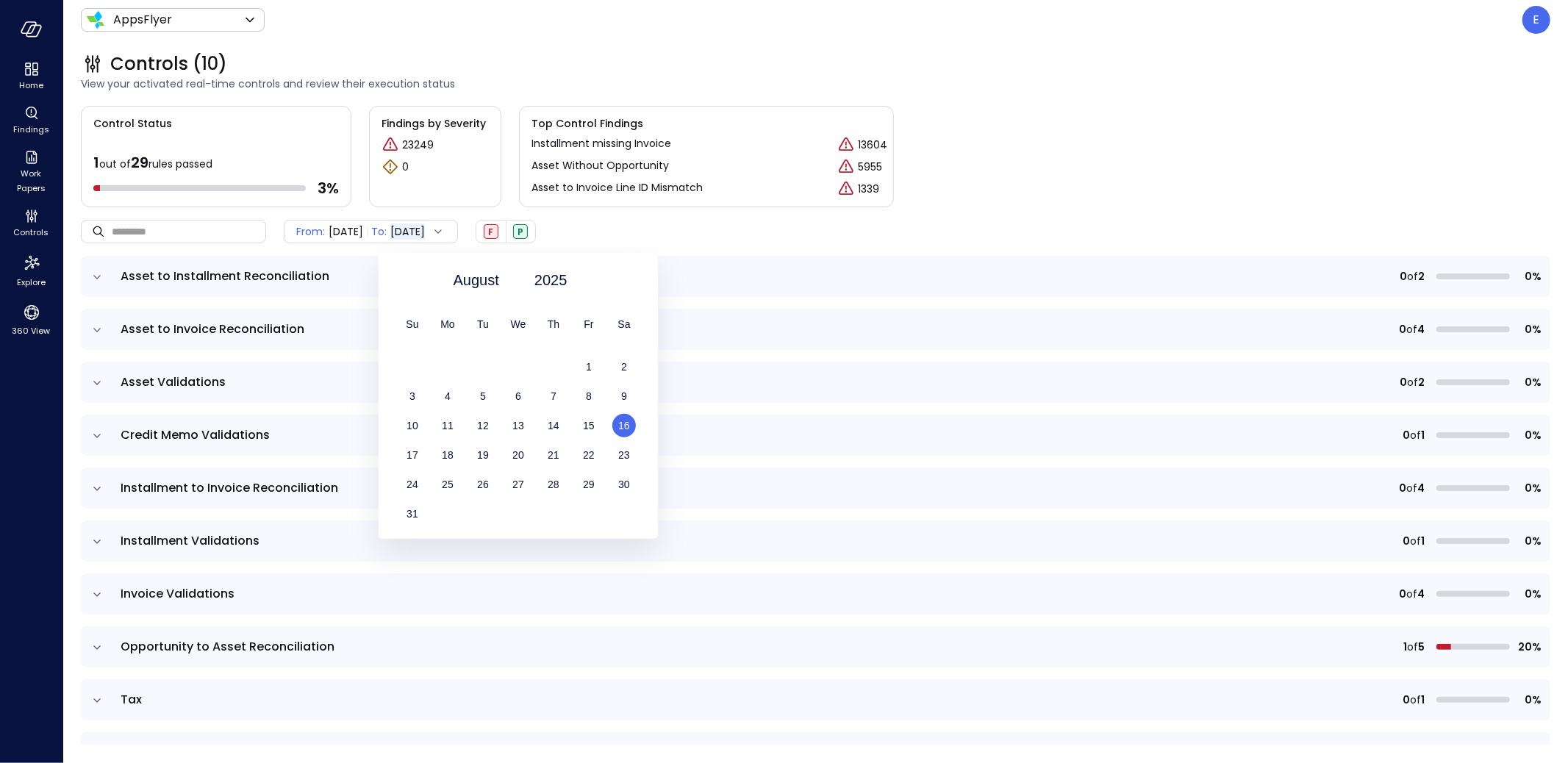
click at [622, 427] on span "16" at bounding box center [623, 425] width 12 height 12
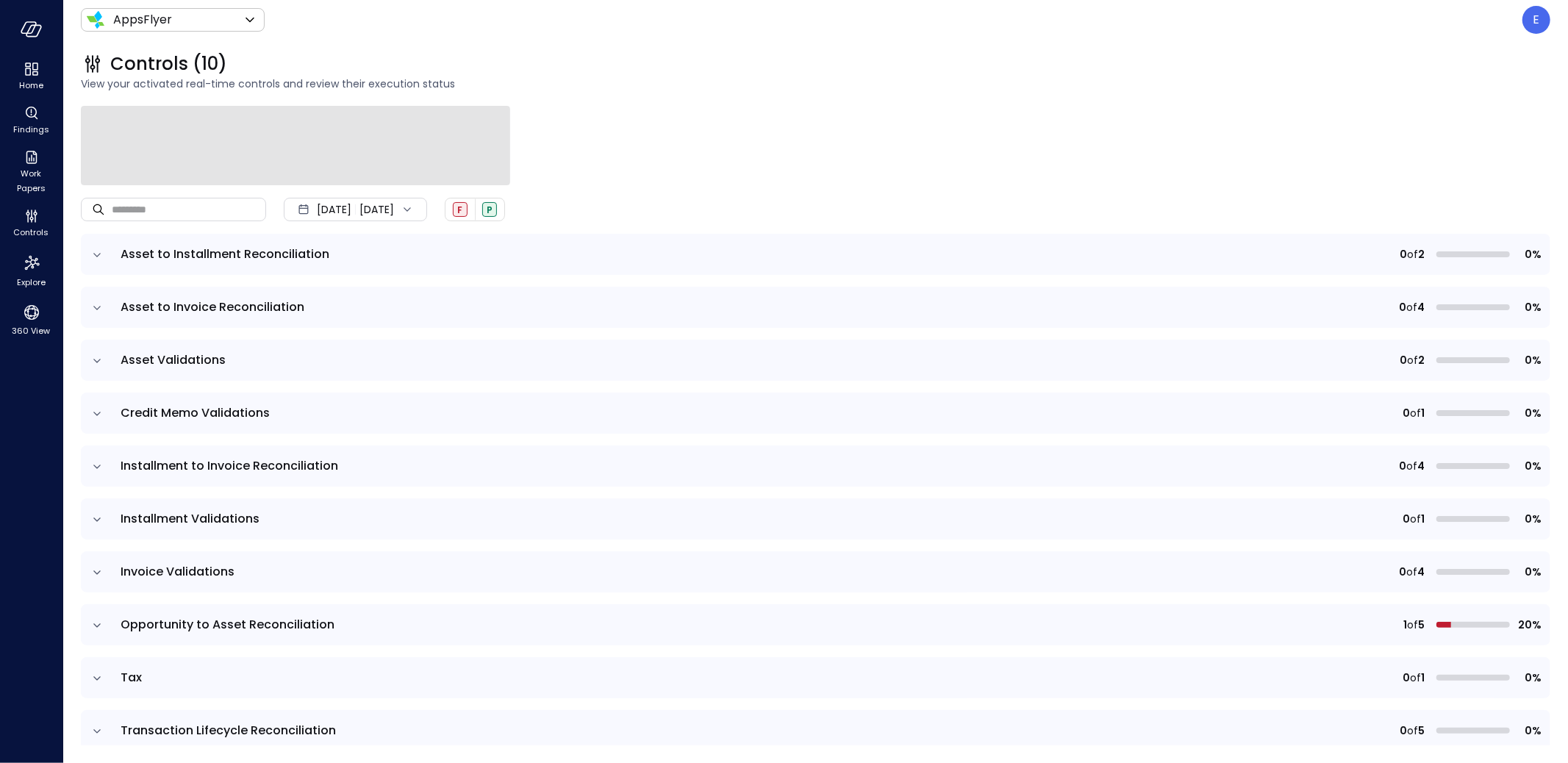
click at [95, 306] on tbody "Asset to Installment Reconciliation 0 of 2 0% Asset to Invoice Reconciliation 0…" at bounding box center [815, 499] width 1469 height 530
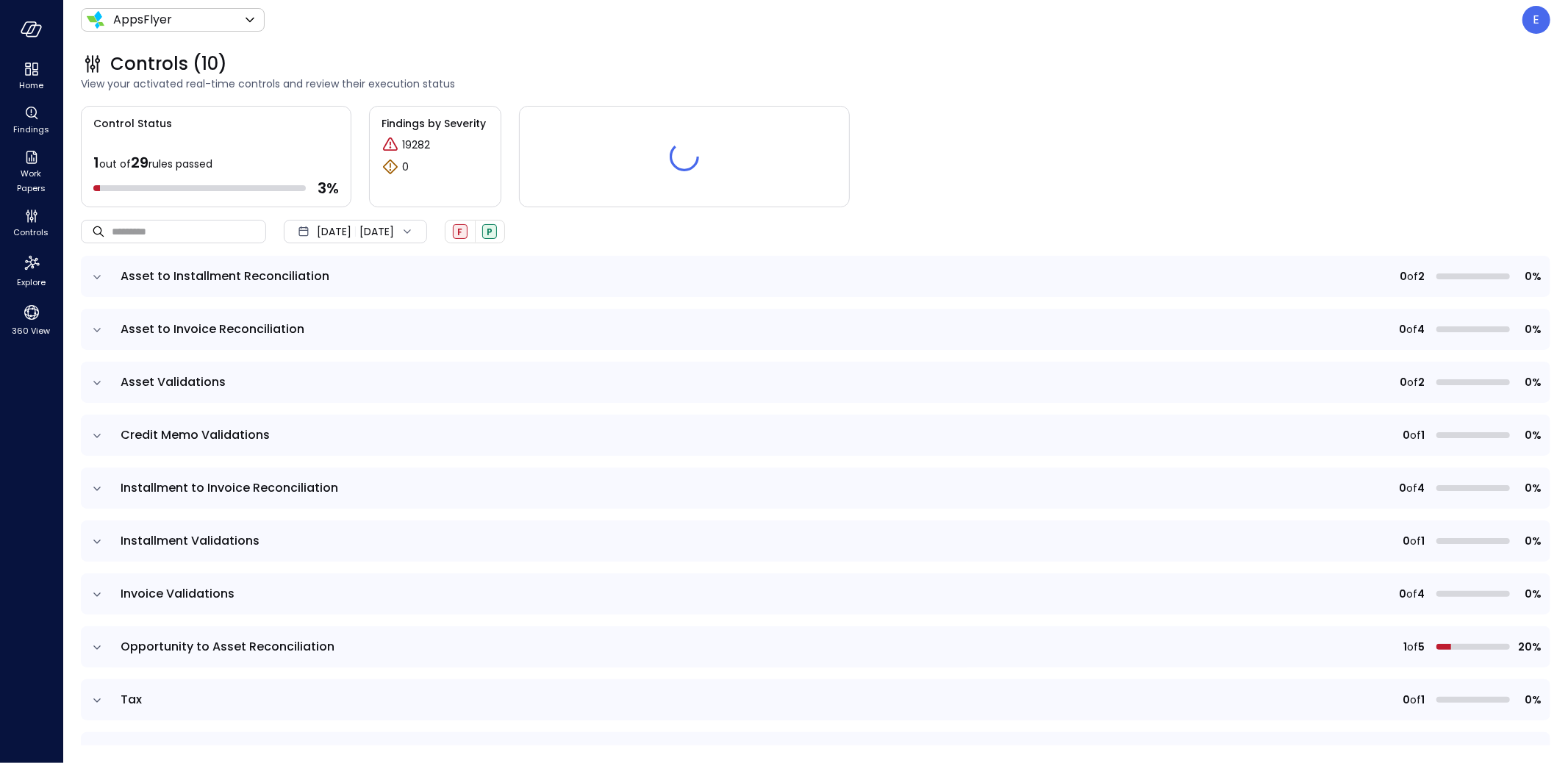
click at [102, 325] on icon "expand row" at bounding box center [97, 329] width 15 height 15
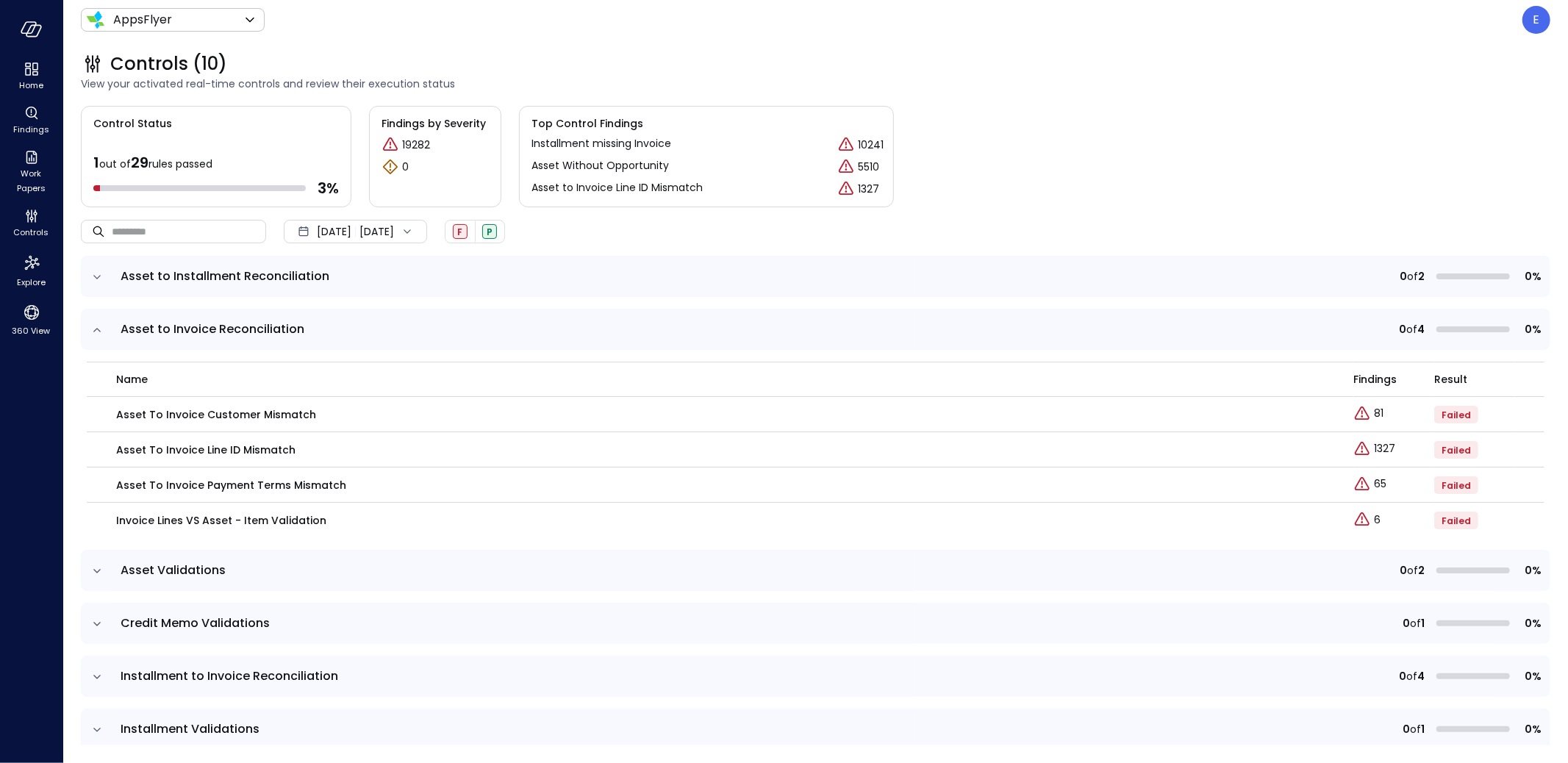
click at [97, 333] on icon "expand row" at bounding box center [97, 329] width 15 height 15
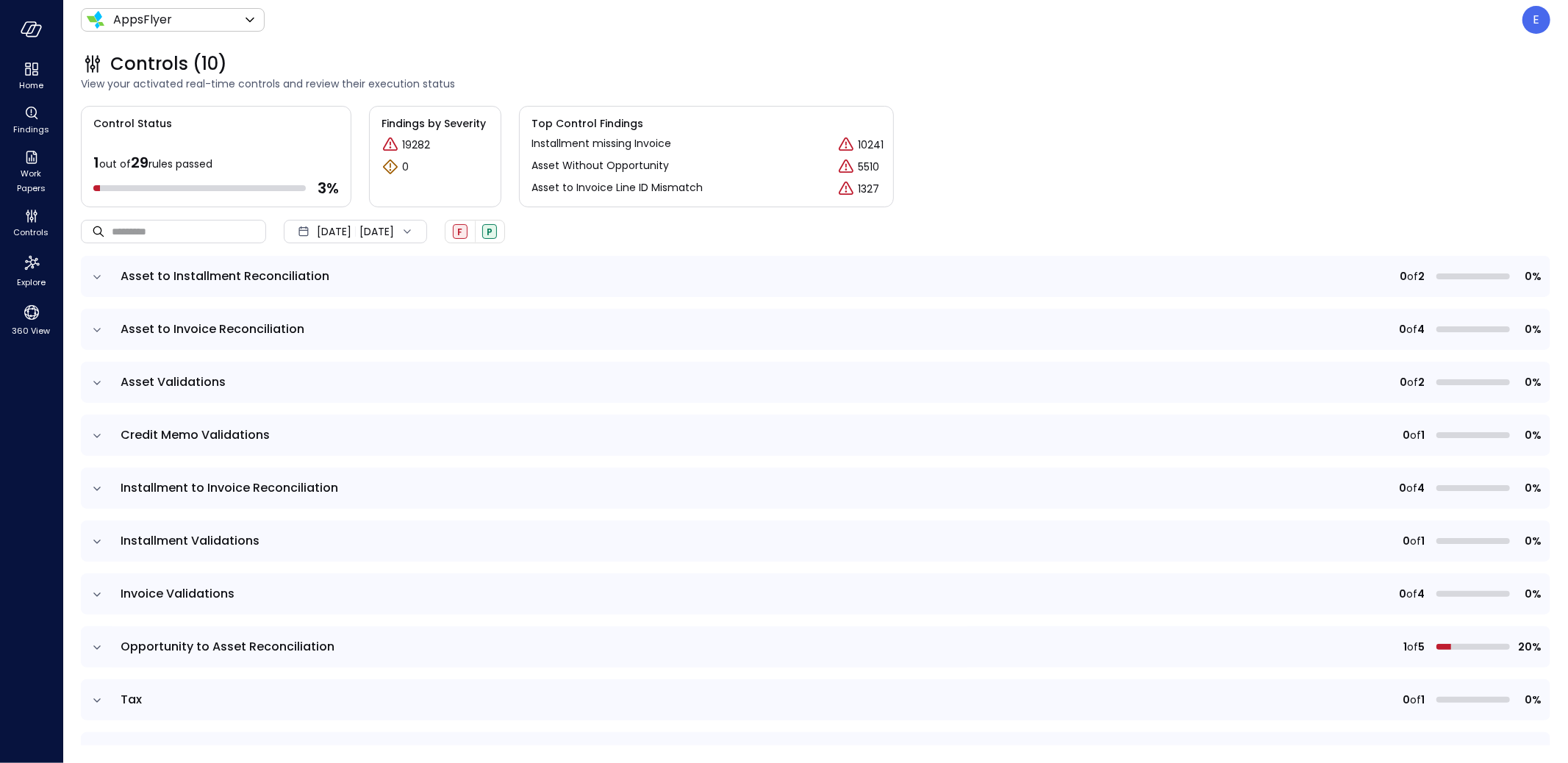
click at [95, 382] on icon "expand row" at bounding box center [97, 382] width 8 height 4
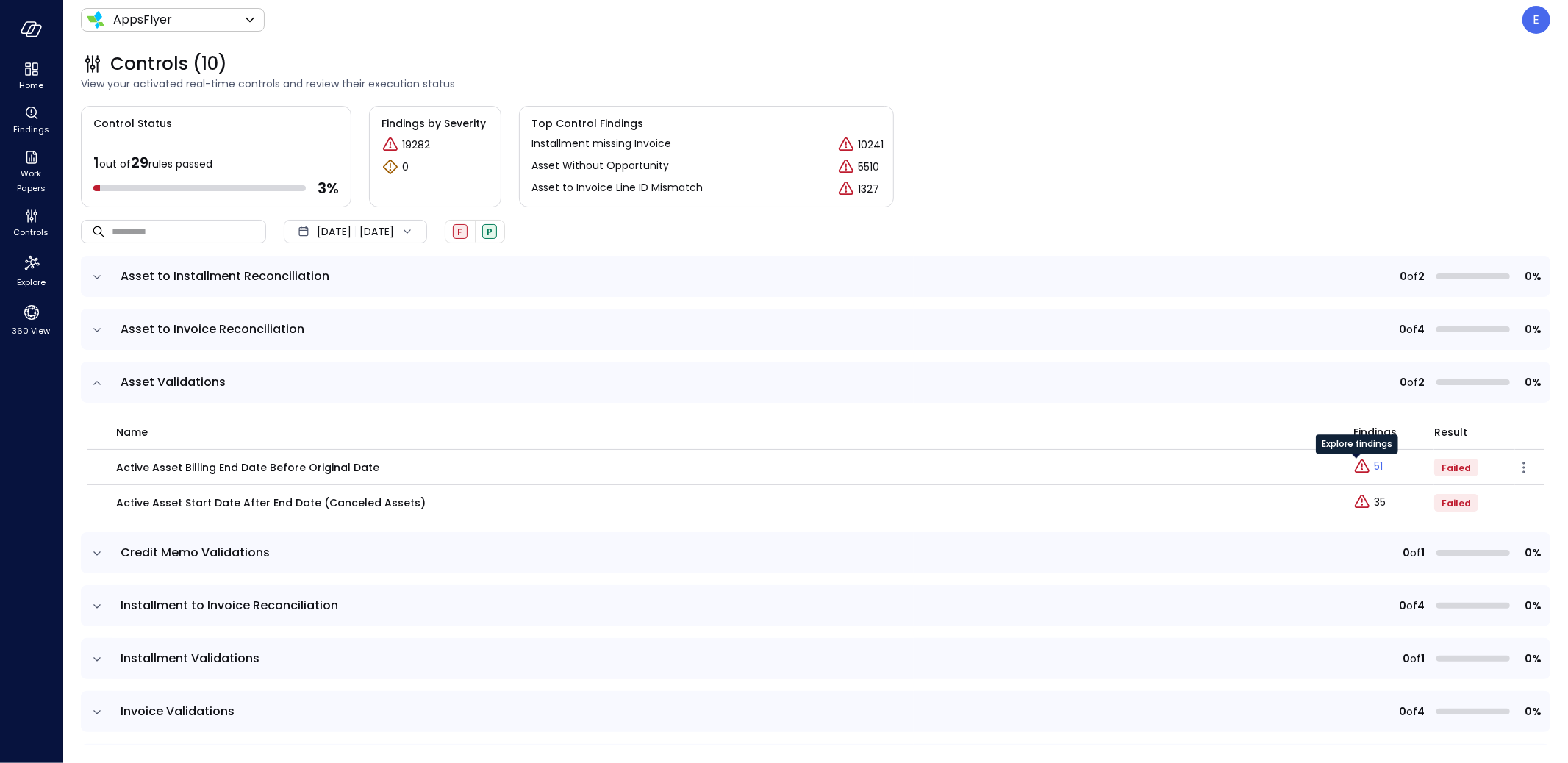
drag, startPoint x: 1365, startPoint y: 471, endPoint x: 1354, endPoint y: 463, distance: 13.6
click at [1354, 463] on div "Explore findings" at bounding box center [1356, 449] width 82 height 29
click at [1353, 466] on icon "Explore findings" at bounding box center [1362, 467] width 18 height 18
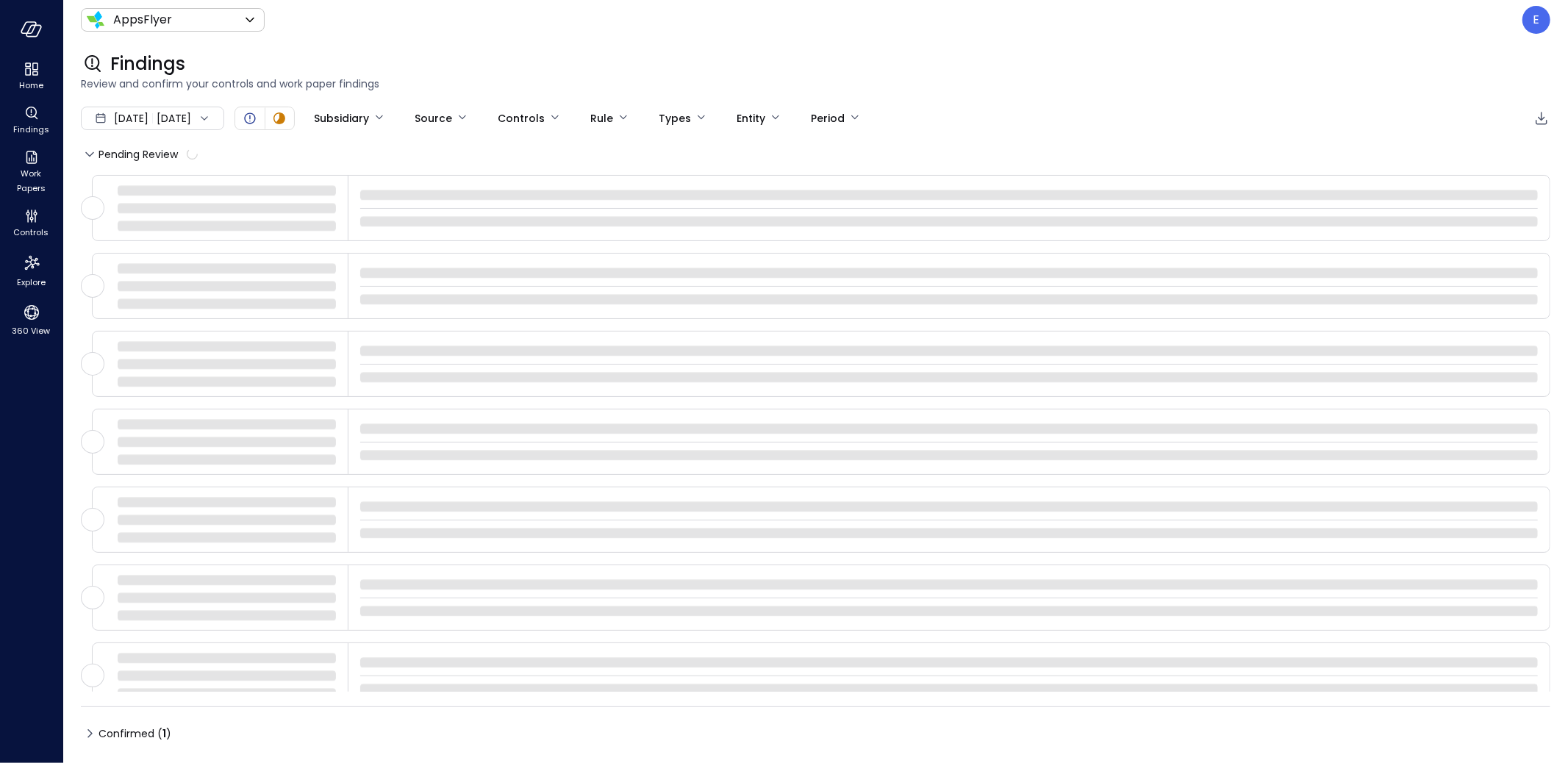
type input "****"
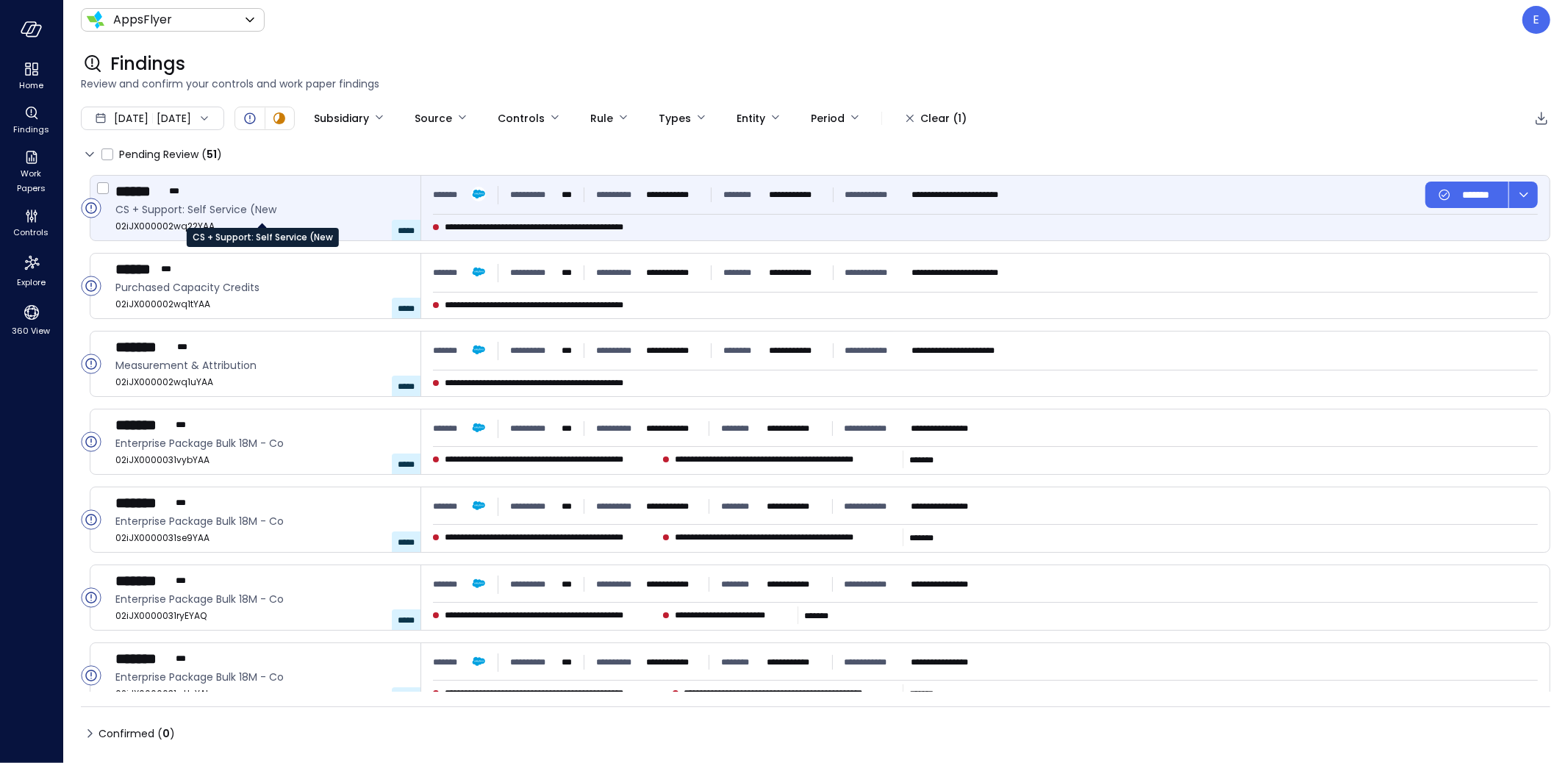
click at [317, 206] on span "CS + Support: Self Service (New" at bounding box center [262, 209] width 293 height 16
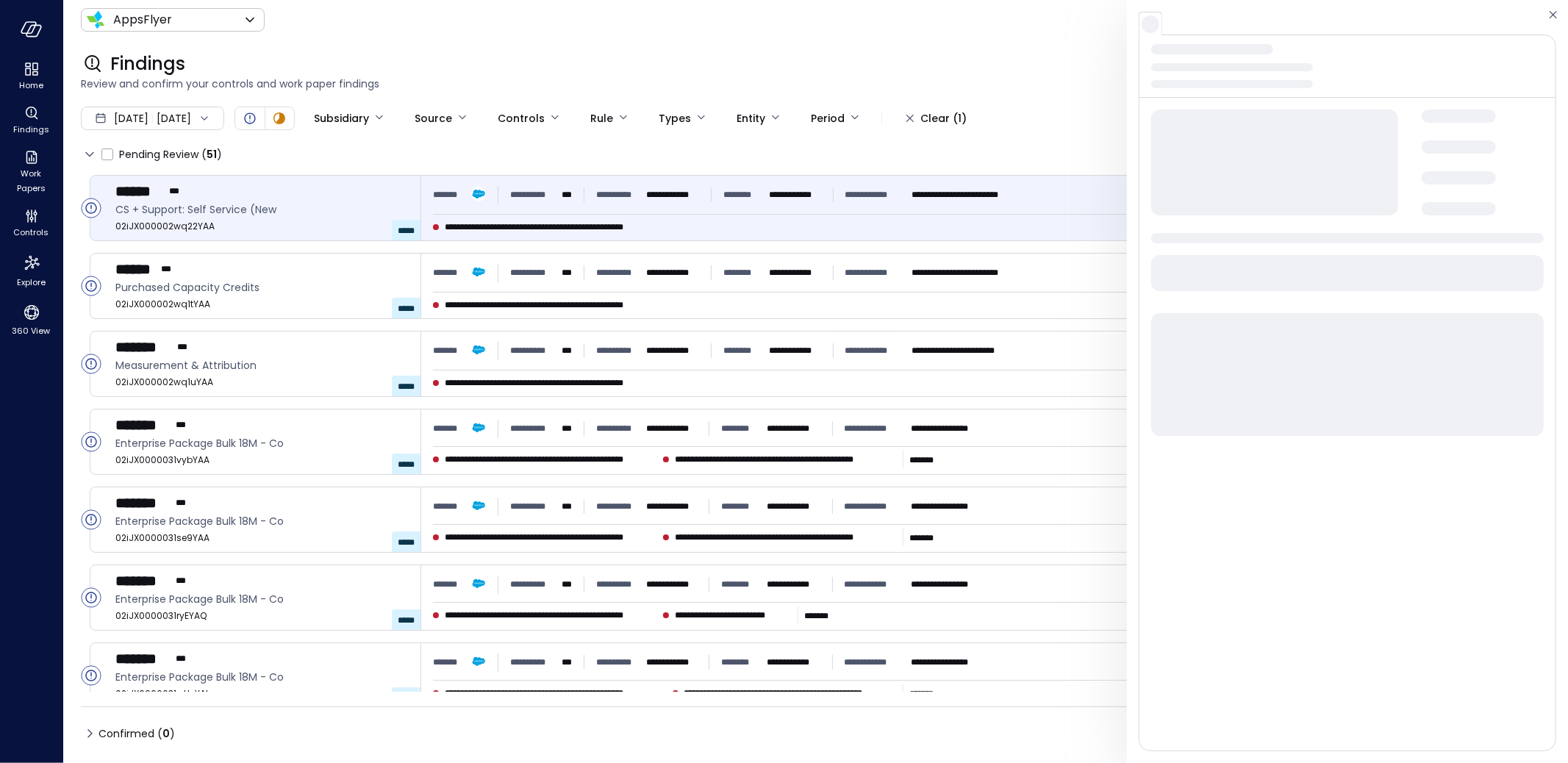
click at [1187, 141] on span at bounding box center [1275, 163] width 247 height 106
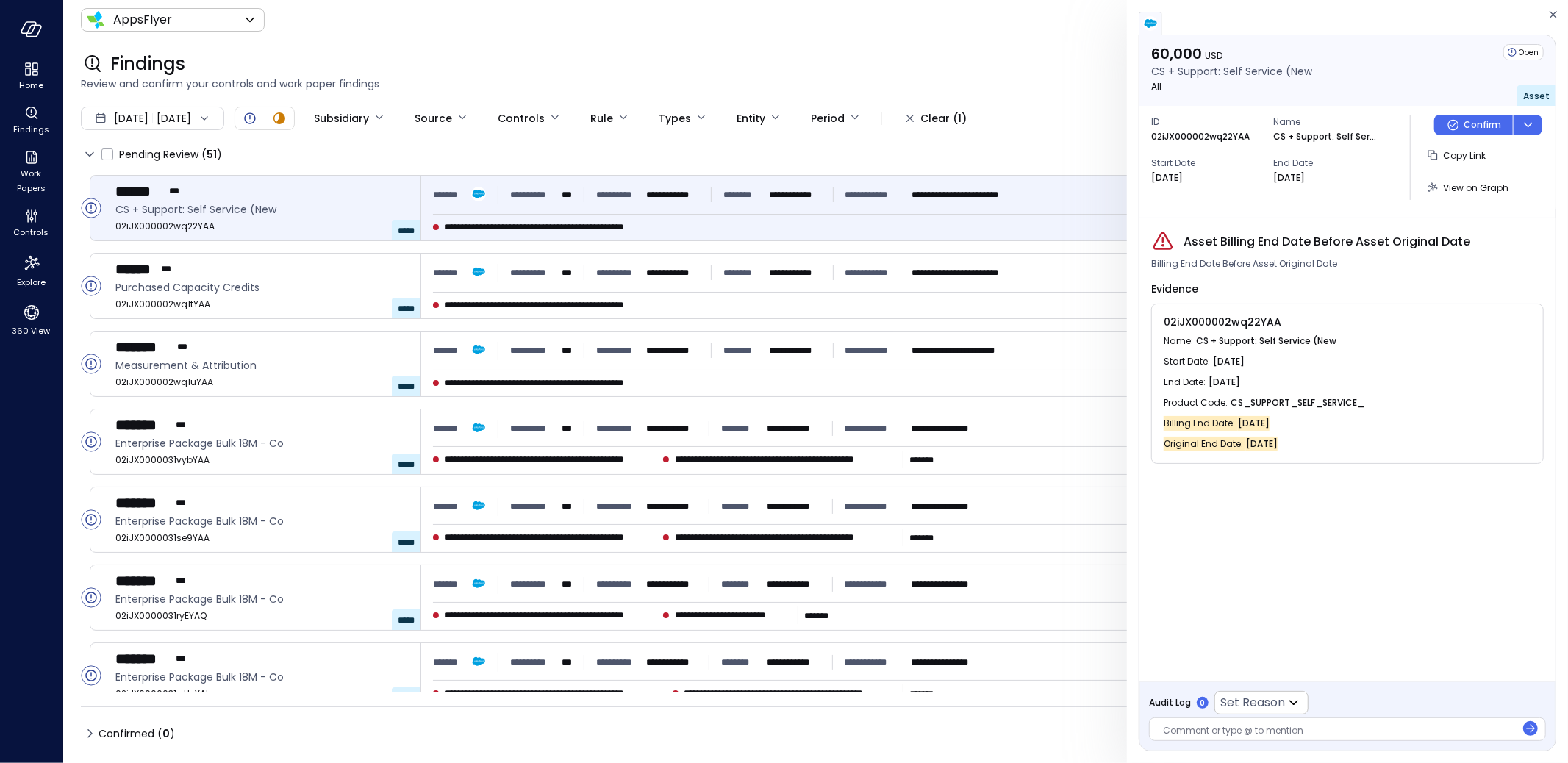
click at [1190, 135] on p "02iJX000002wq22YAA" at bounding box center [1200, 137] width 98 height 15
copy p "02iJX000002wq22YAA"
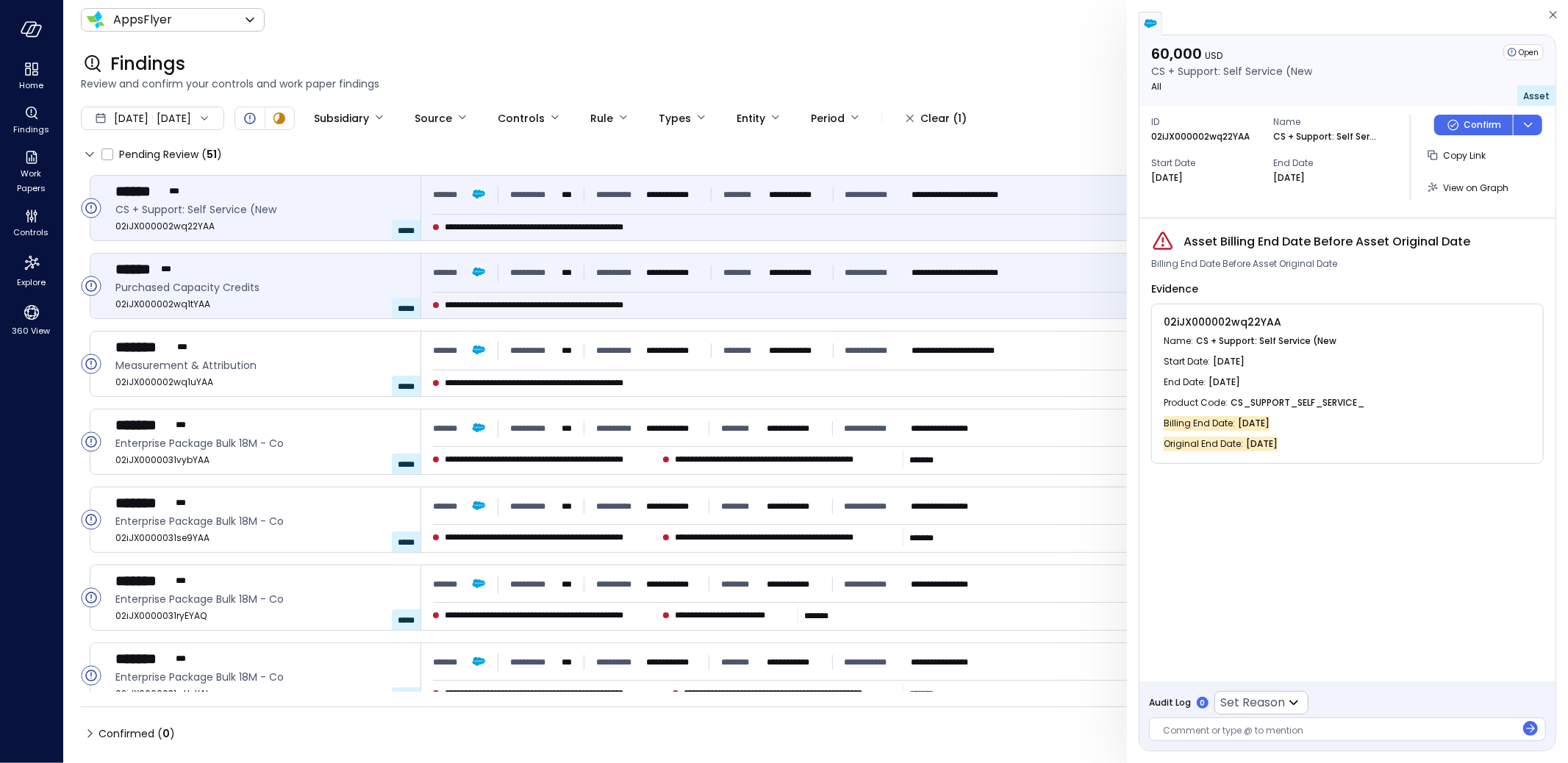
click at [341, 284] on span "Purchased Capacity Credits" at bounding box center [262, 287] width 293 height 16
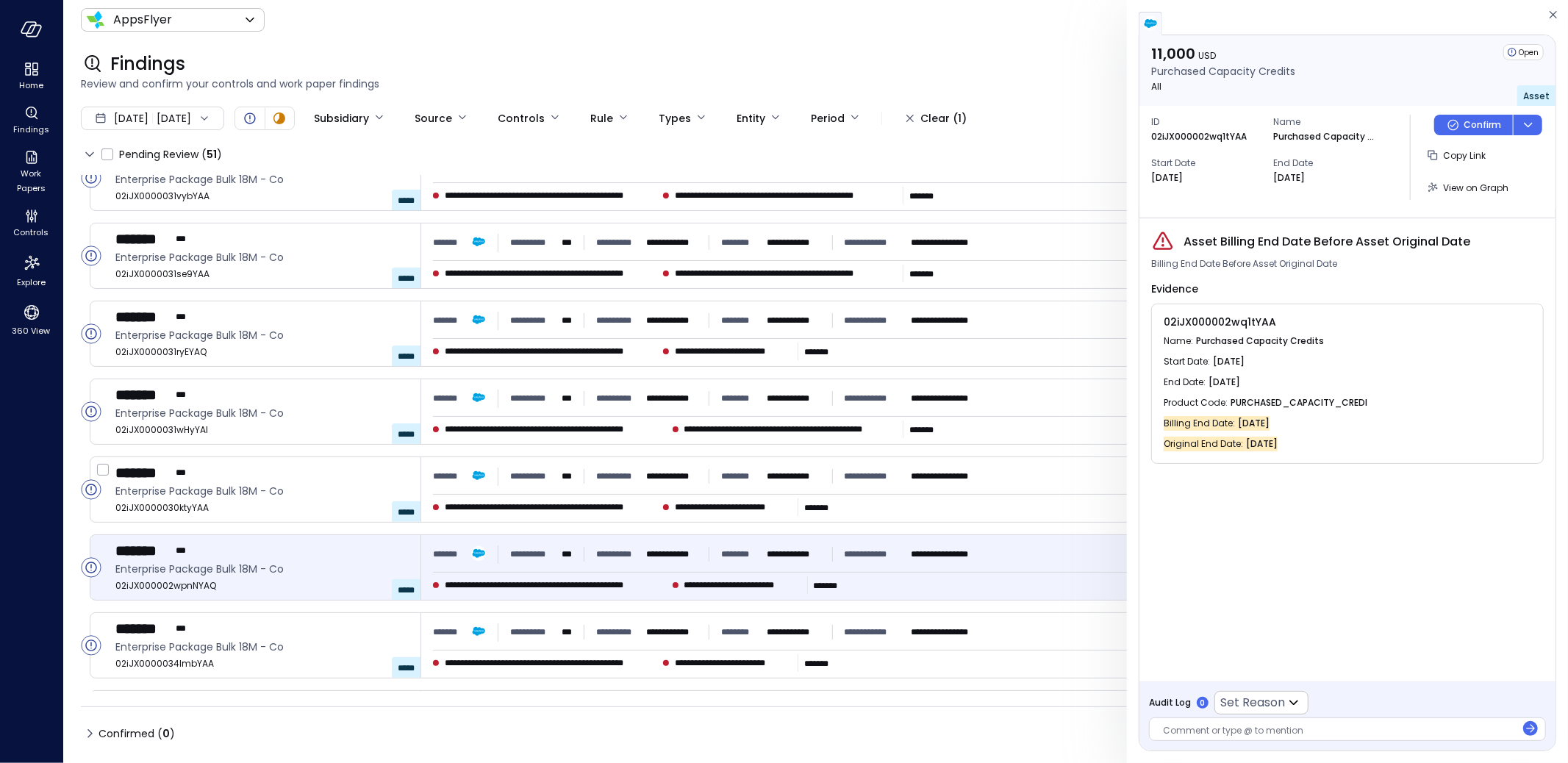
scroll to position [377, 0]
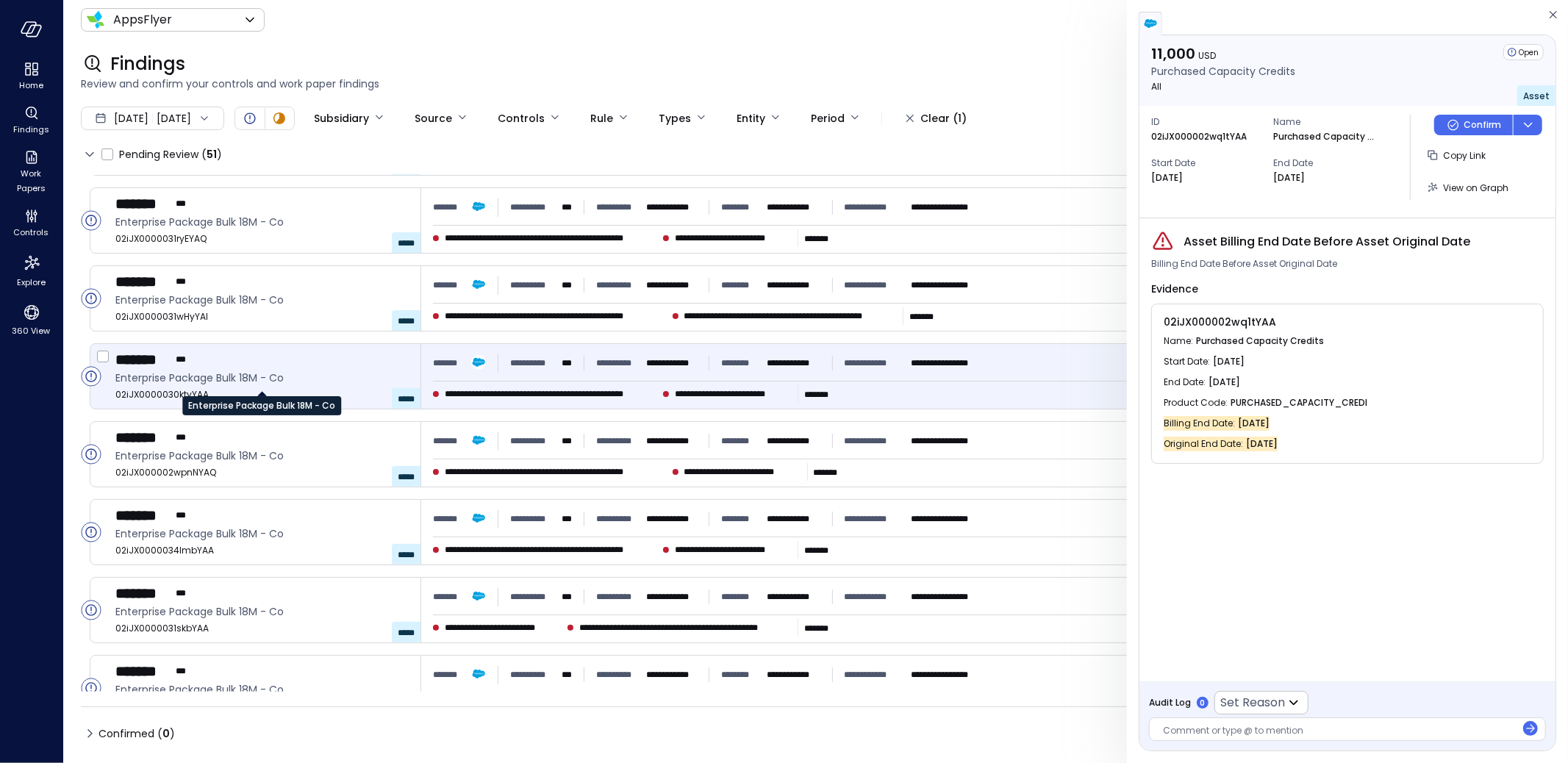
click at [324, 381] on span "Enterprise Package Bulk 18M - Co" at bounding box center [262, 378] width 293 height 16
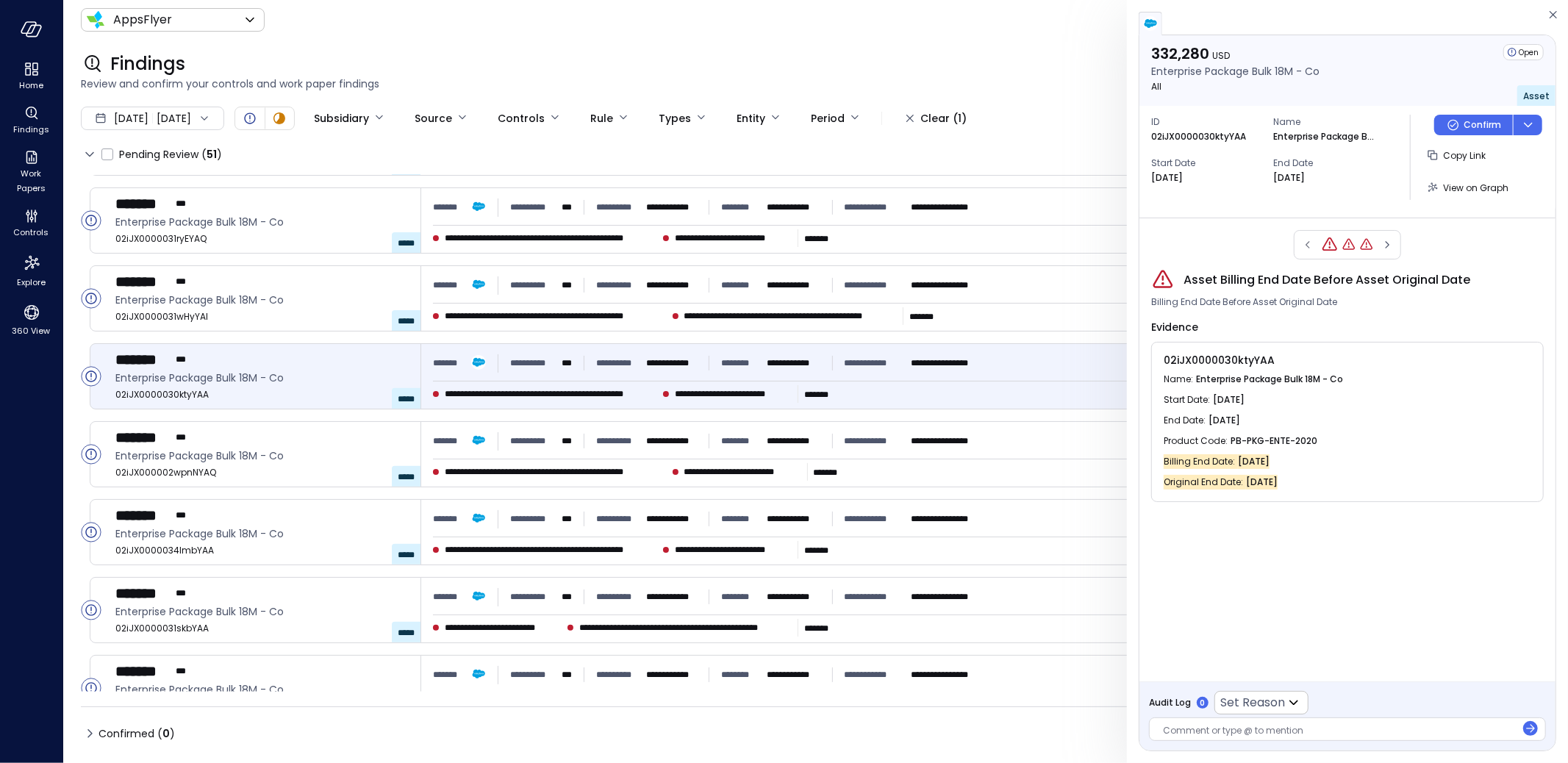
click at [1220, 136] on p "02iJX0000030ktyYAA" at bounding box center [1199, 137] width 95 height 15
copy p "02iJX0000030ktyYAA"
click at [34, 109] on icon "Findings" at bounding box center [31, 112] width 11 height 11
click at [26, 216] on icon "Controls" at bounding box center [31, 216] width 18 height 18
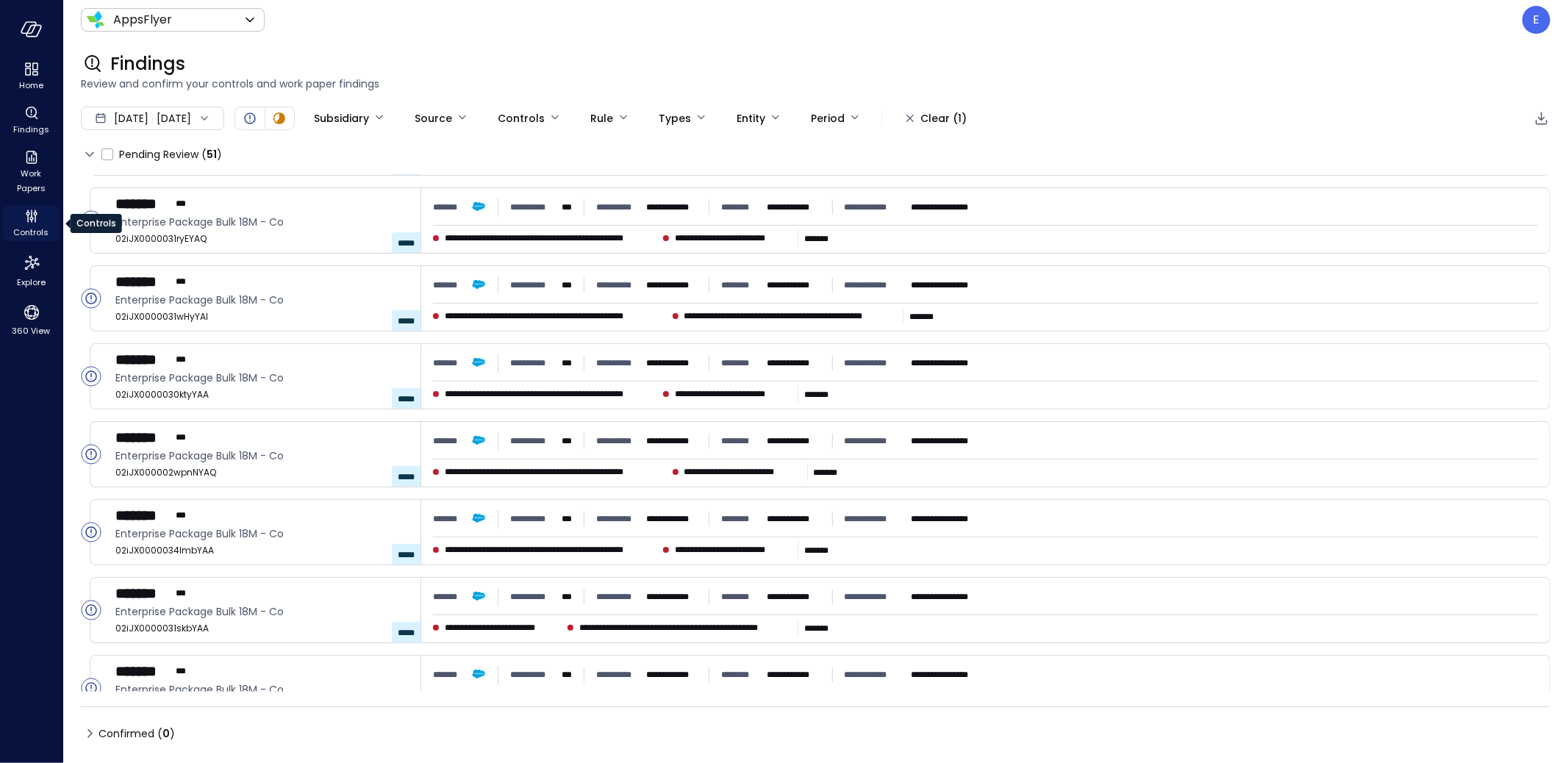
click at [31, 226] on span "Controls" at bounding box center [31, 232] width 35 height 15
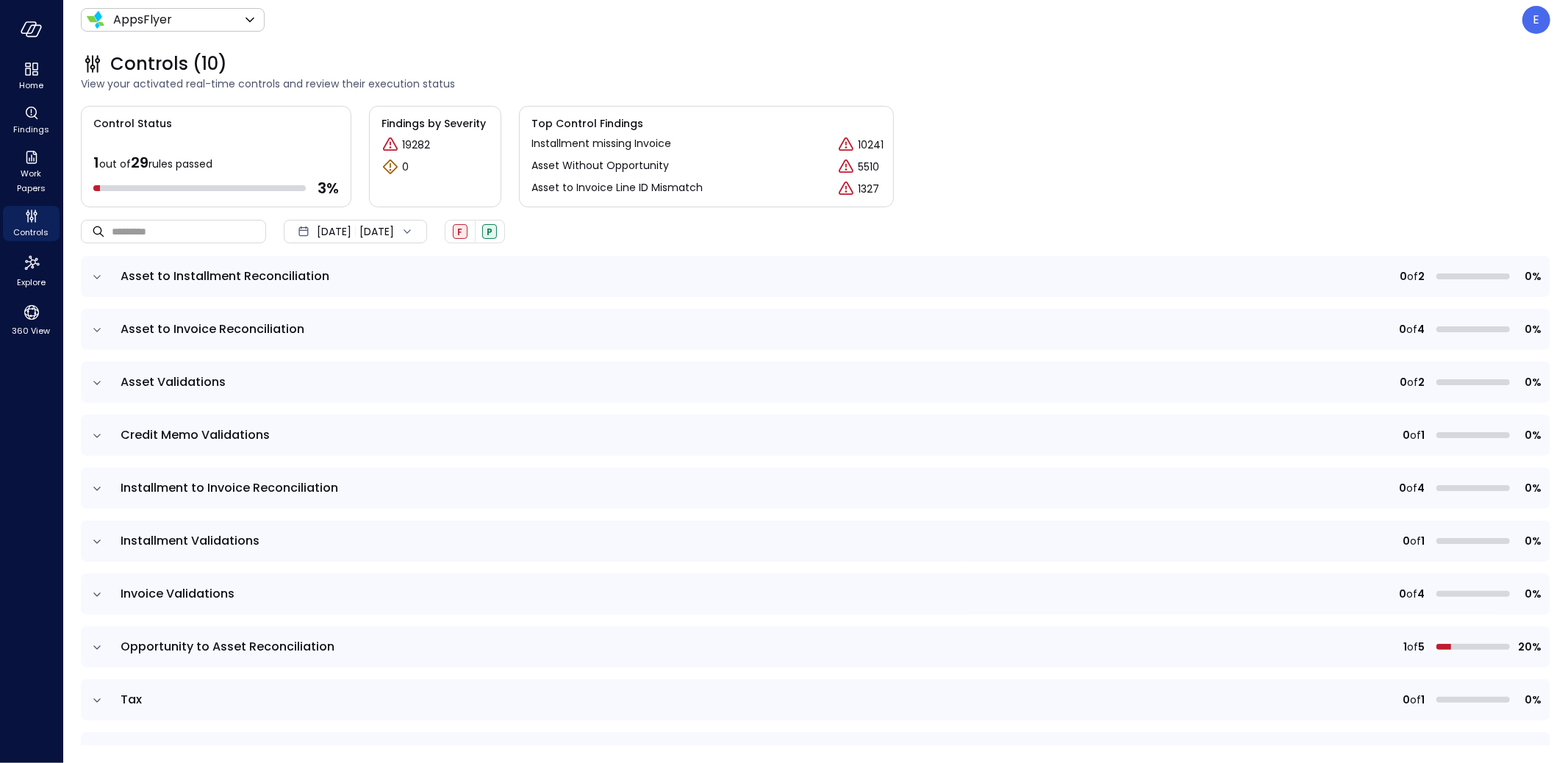
click at [100, 378] on icon "expand row" at bounding box center [97, 382] width 15 height 15
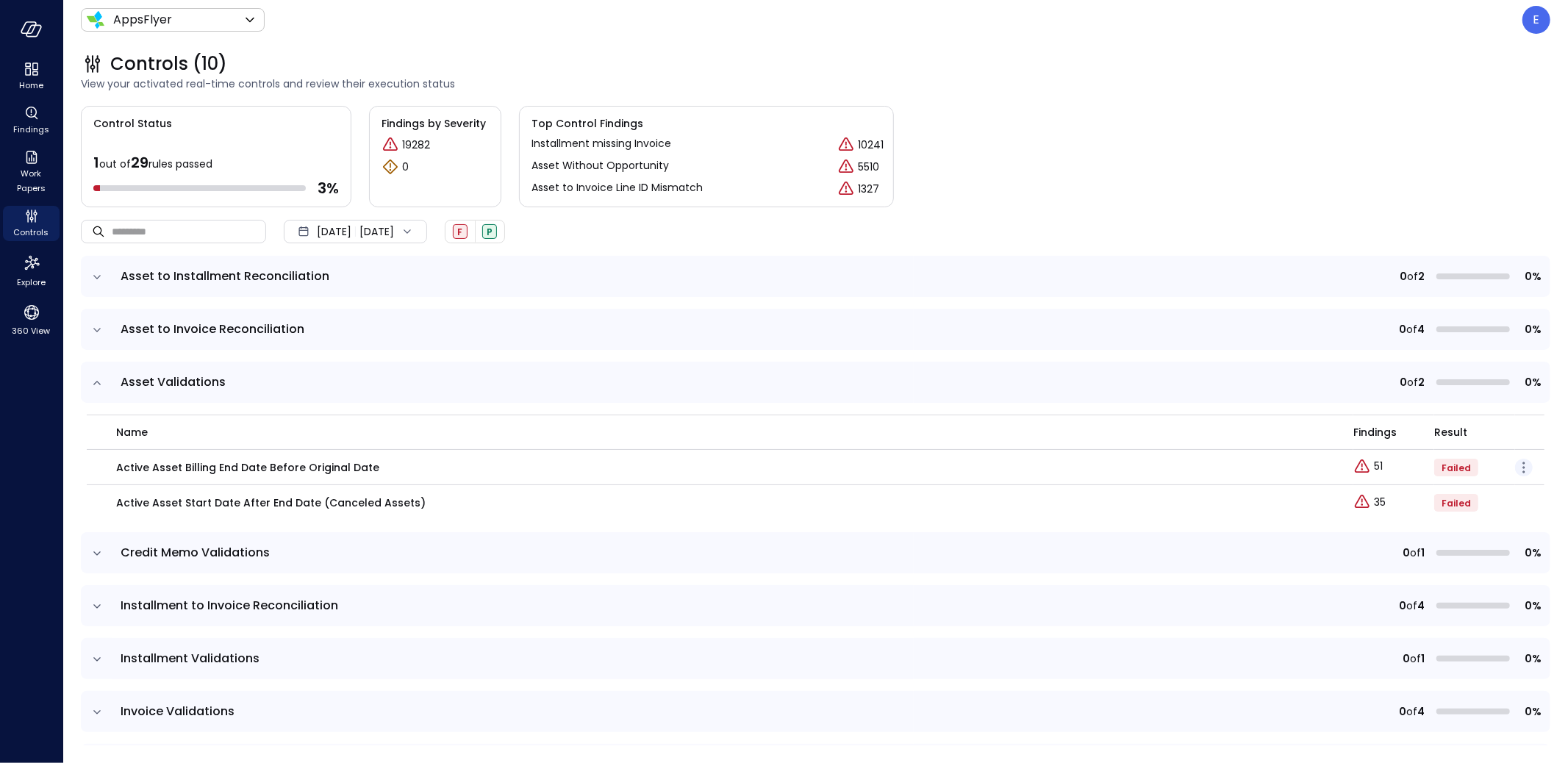
click at [1515, 464] on icon "button" at bounding box center [1523, 467] width 18 height 18
click at [1484, 486] on p "Edit control" at bounding box center [1471, 487] width 58 height 15
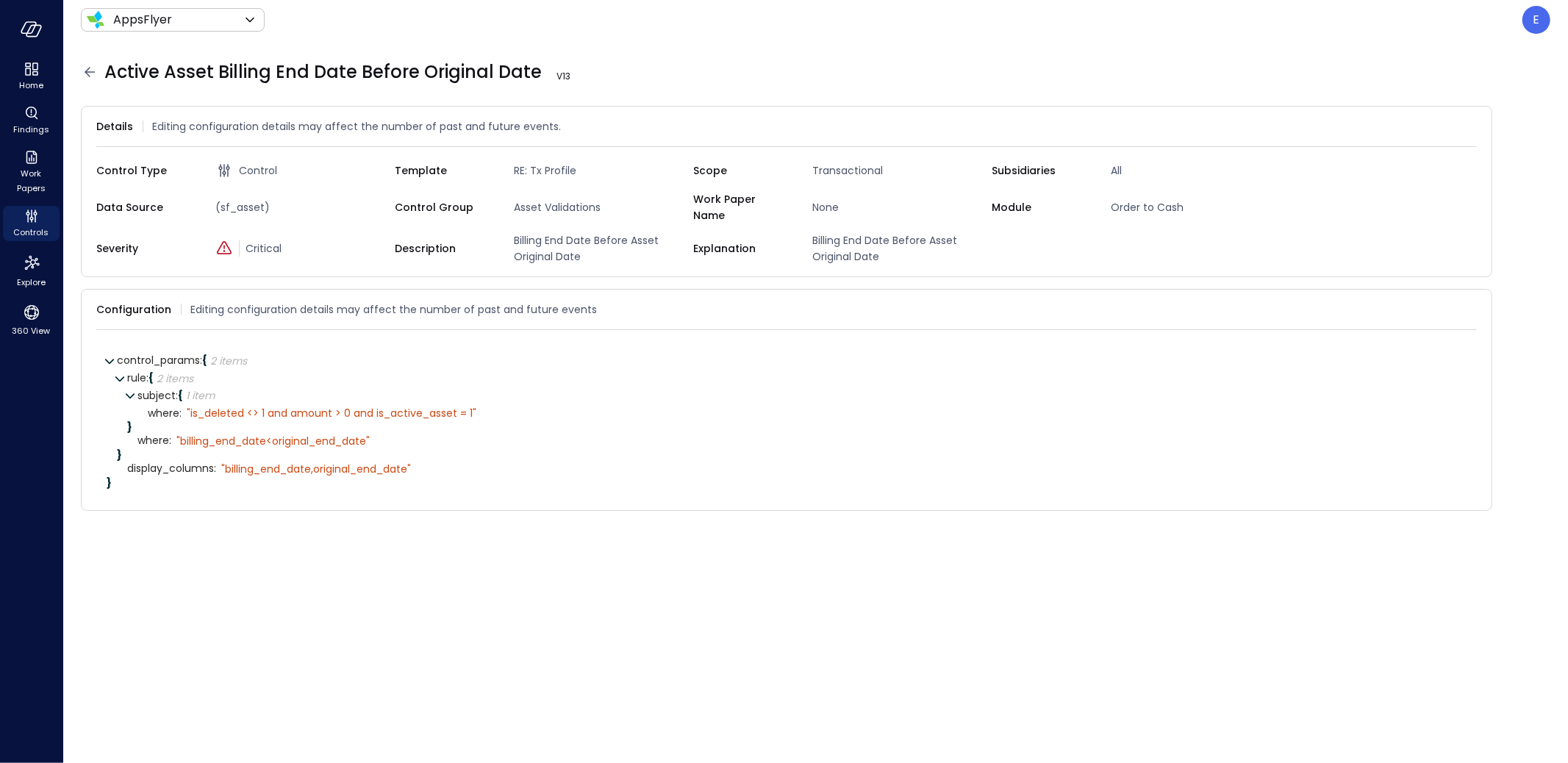
click at [90, 73] on icon at bounding box center [89, 71] width 18 height 18
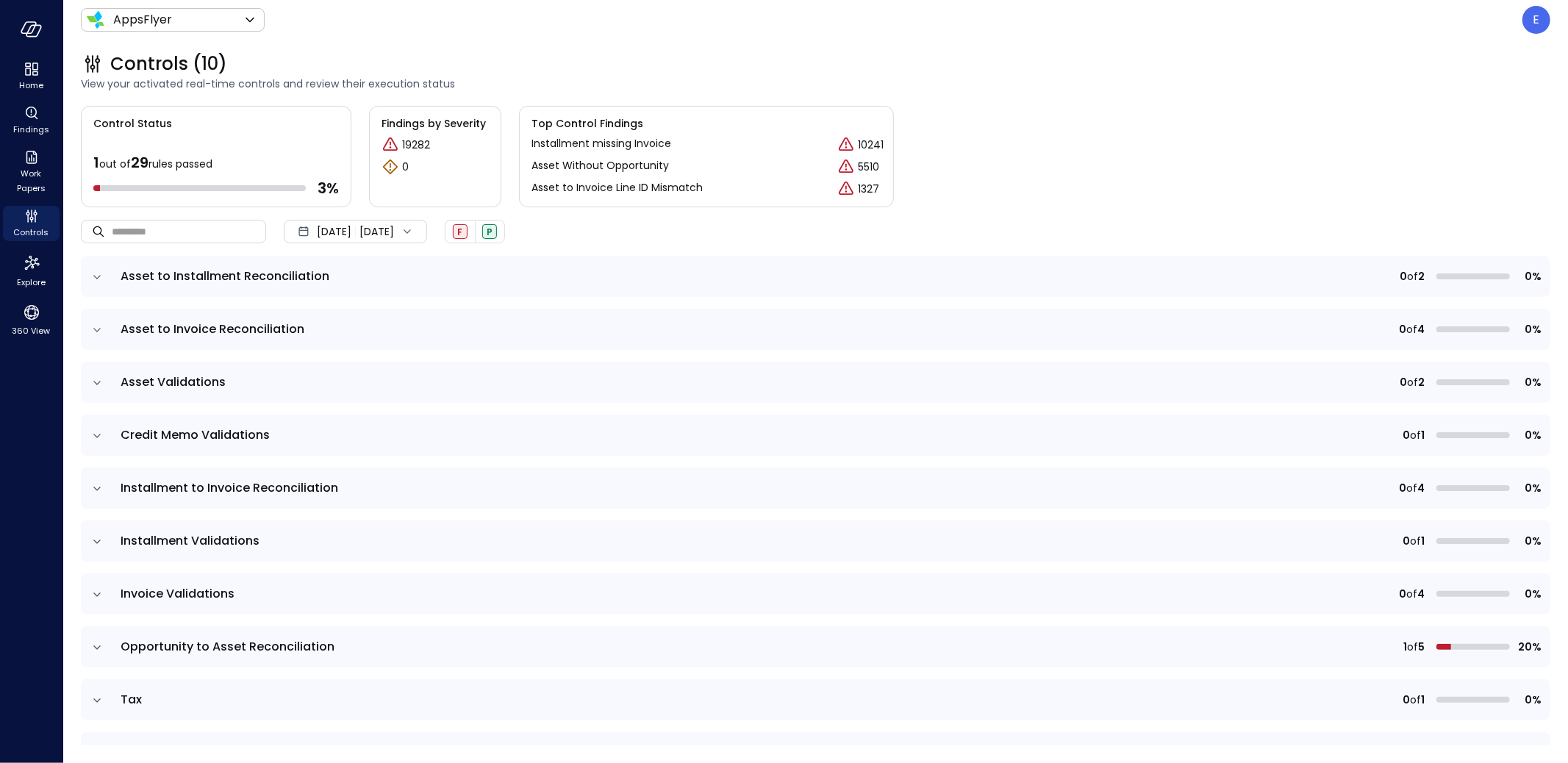
click at [101, 382] on icon "expand row" at bounding box center [97, 382] width 15 height 15
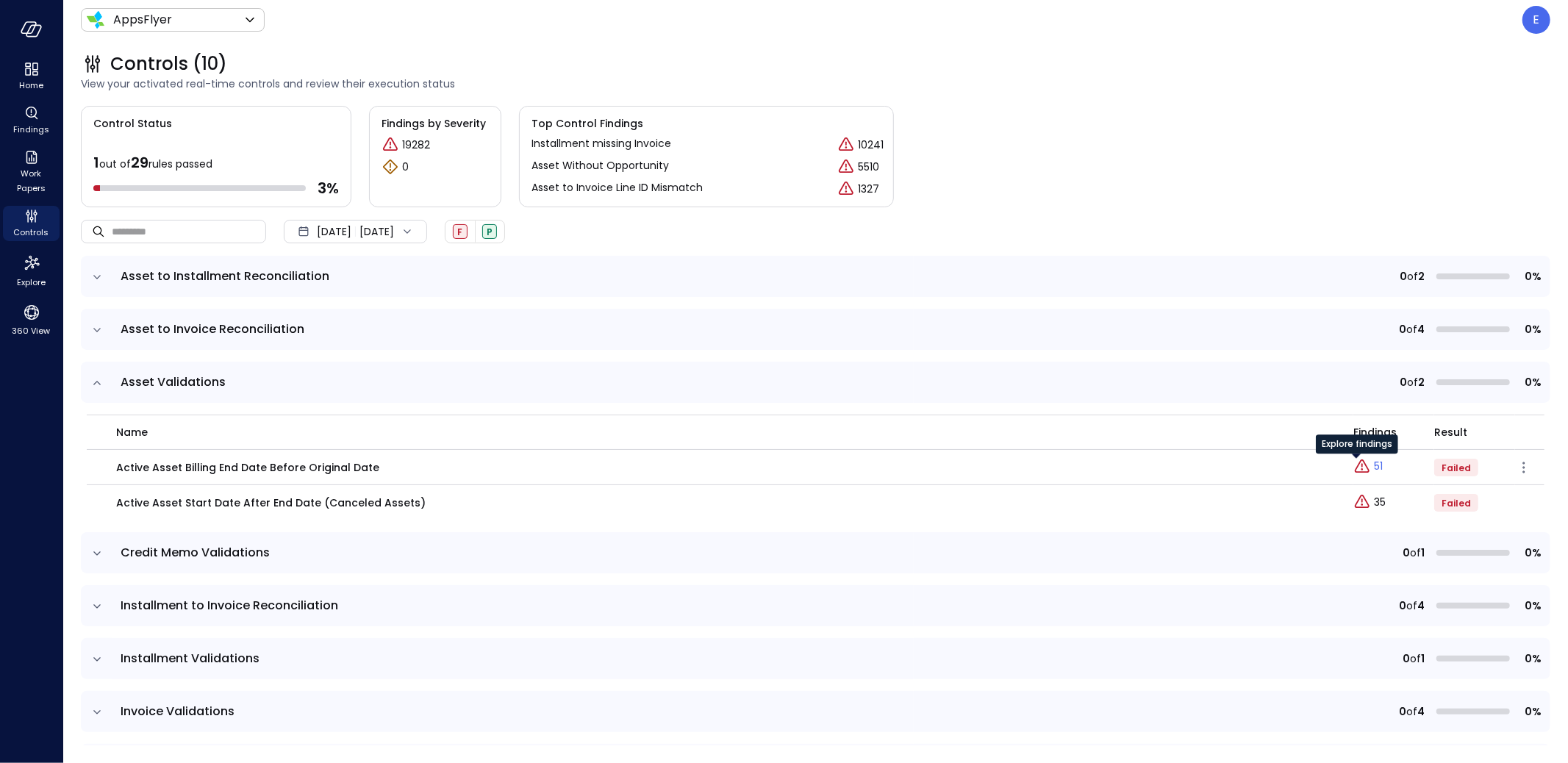
click at [1358, 466] on link "51" at bounding box center [1368, 467] width 29 height 18
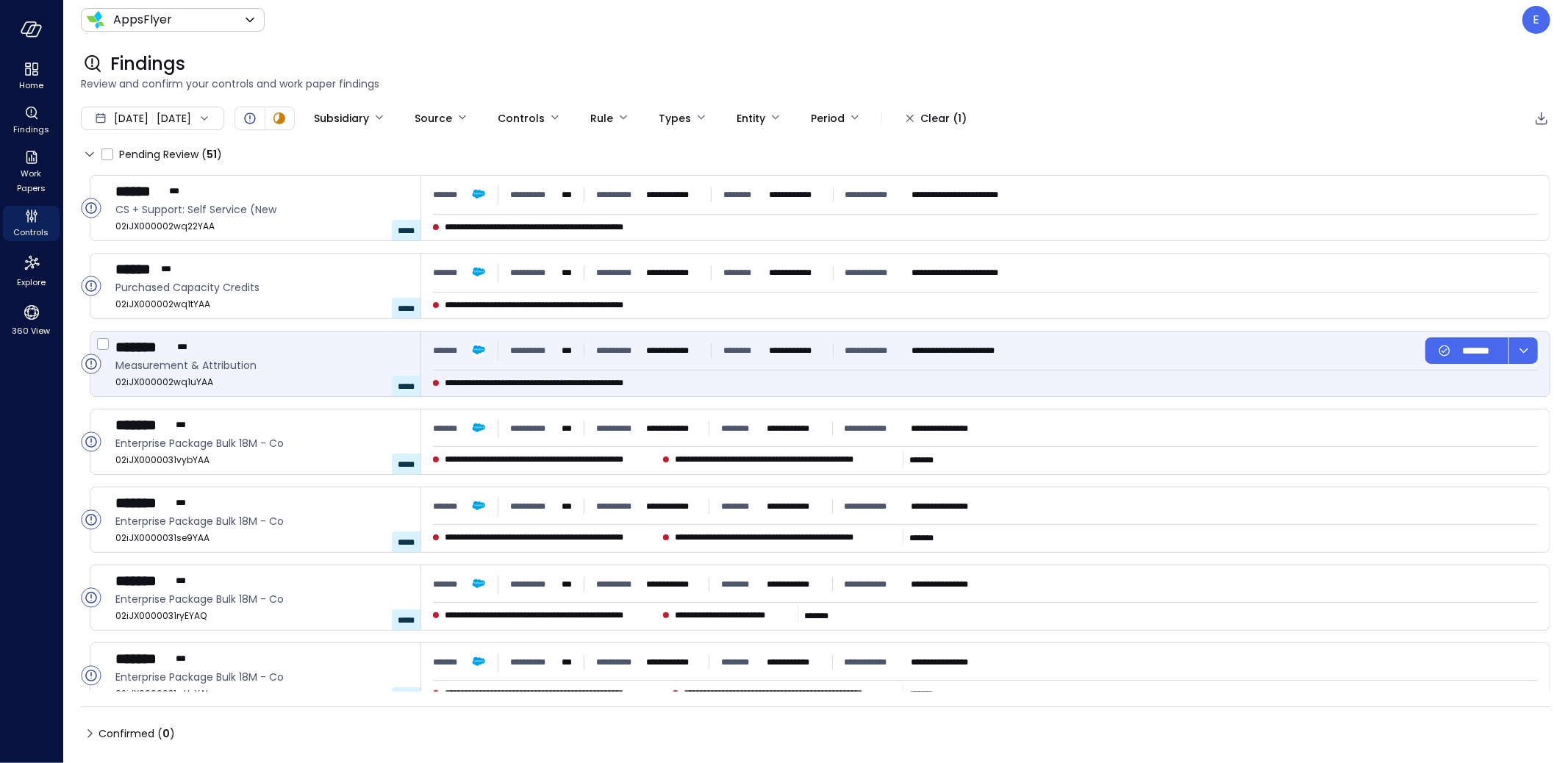
click at [524, 362] on div "**********" at bounding box center [733, 351] width 601 height 26
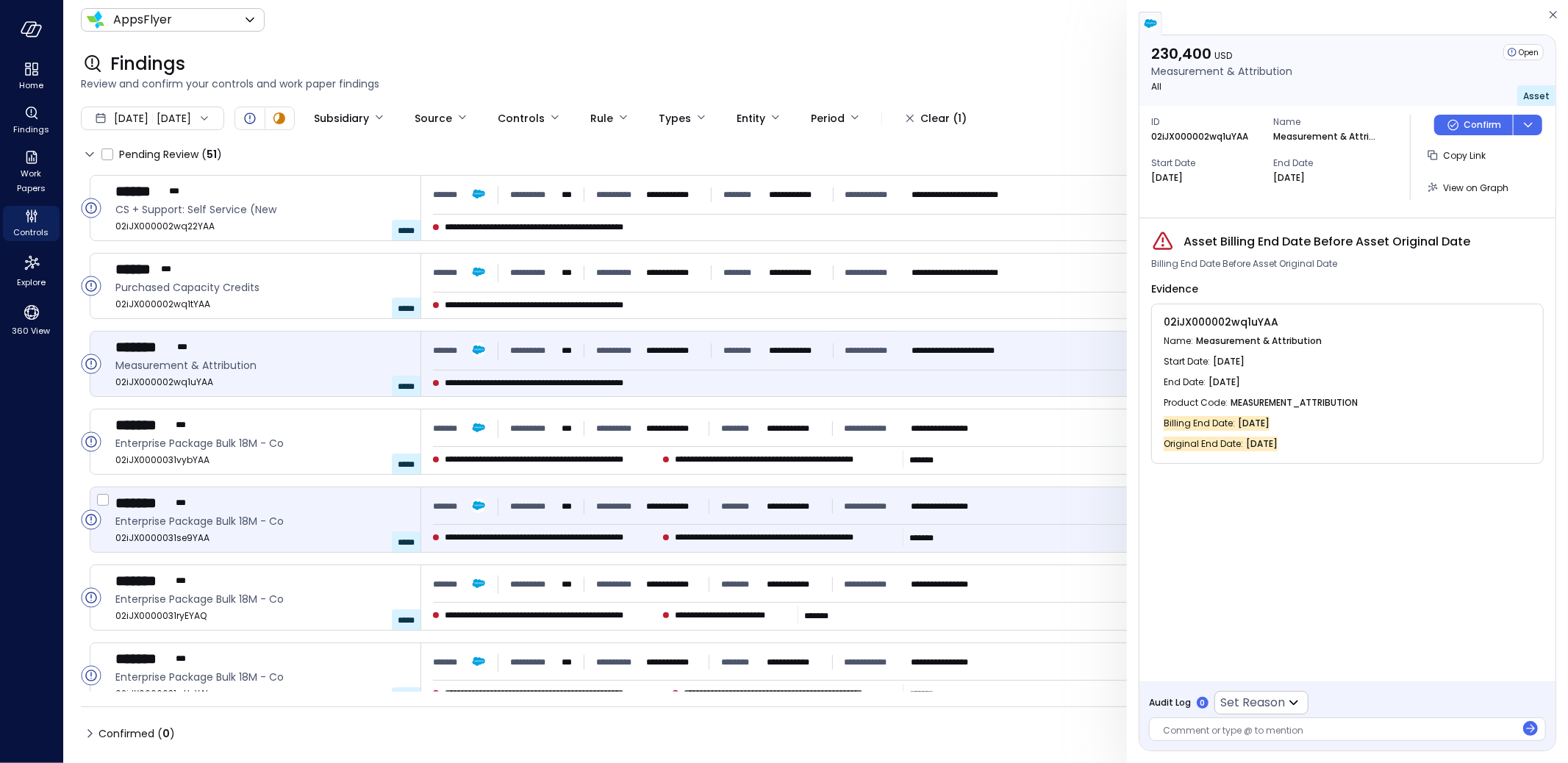
click at [342, 505] on div "******* ***" at bounding box center [262, 503] width 293 height 19
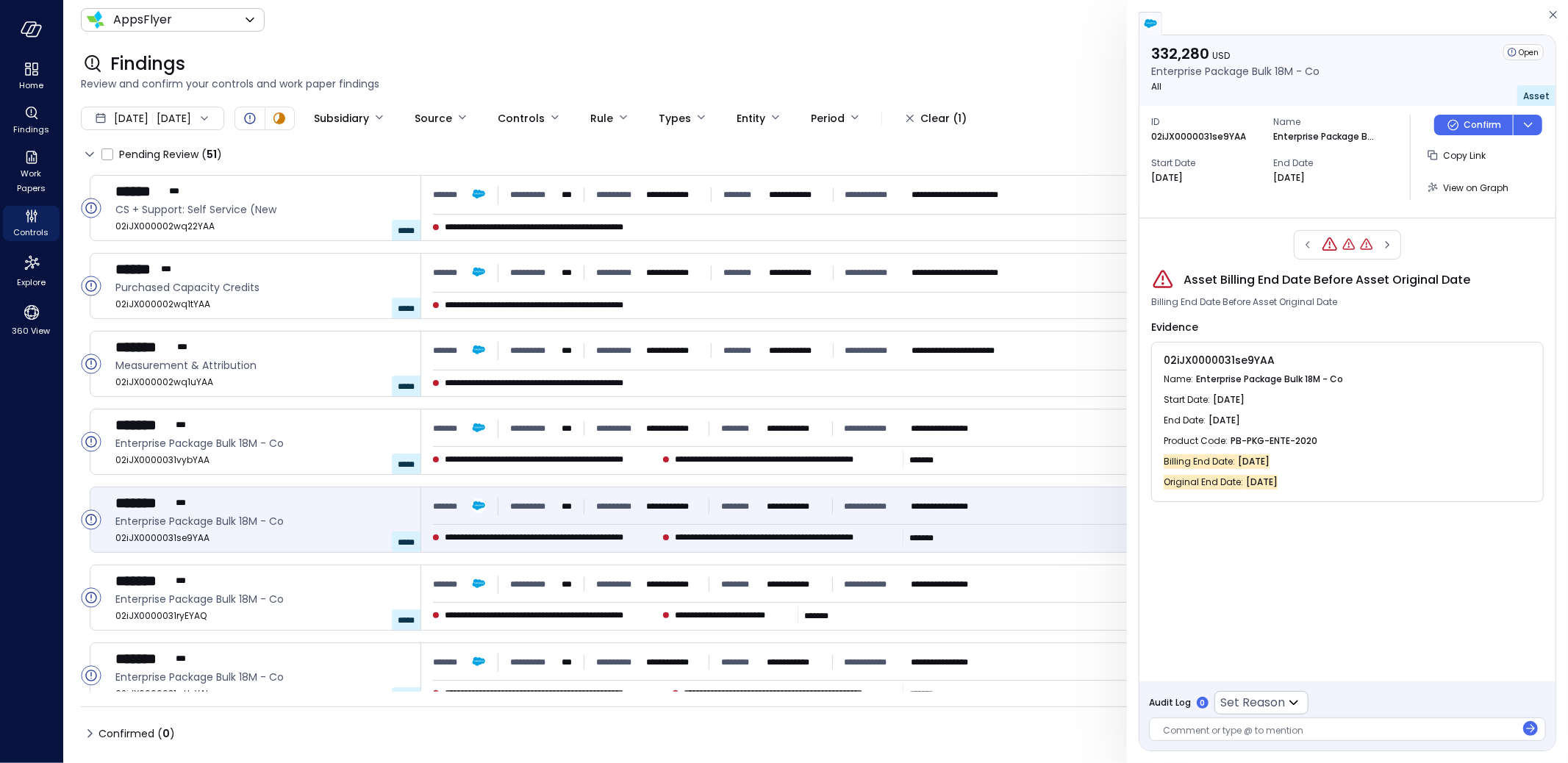
click at [1178, 134] on p "02iJX0000031se9YAA" at bounding box center [1199, 137] width 95 height 15
copy p "02iJX0000031se9YAA"
